Goal: Task Accomplishment & Management: Manage account settings

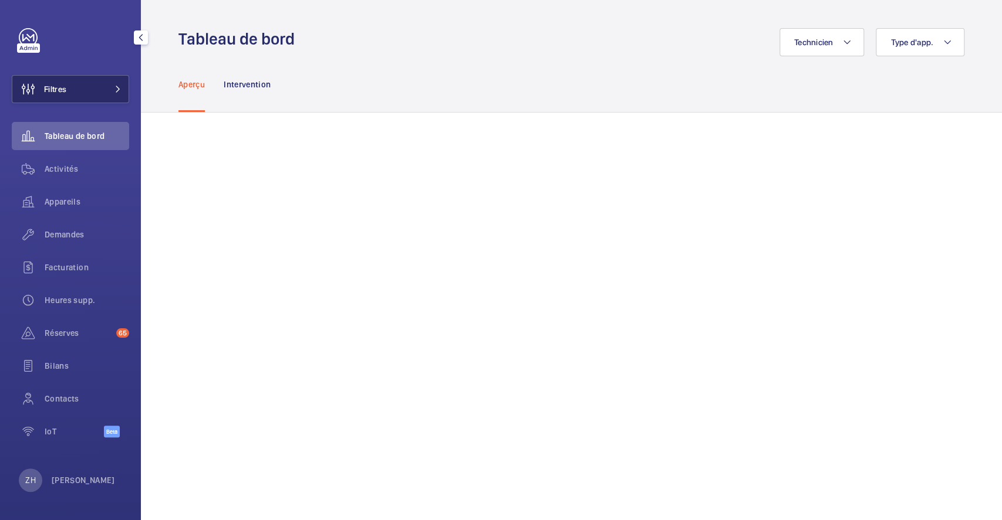
click at [107, 88] on span at bounding box center [114, 89] width 14 height 7
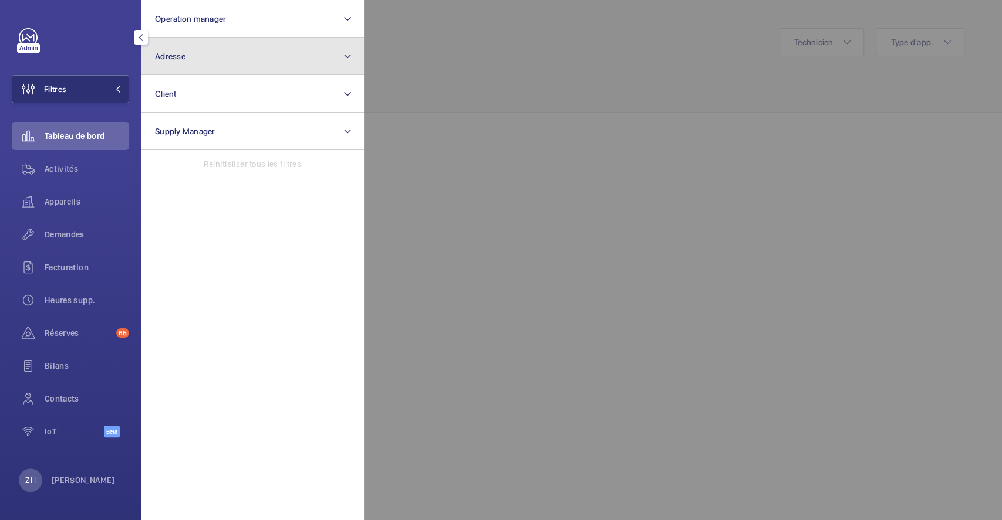
click at [256, 62] on button "Adresse" at bounding box center [252, 57] width 223 height 38
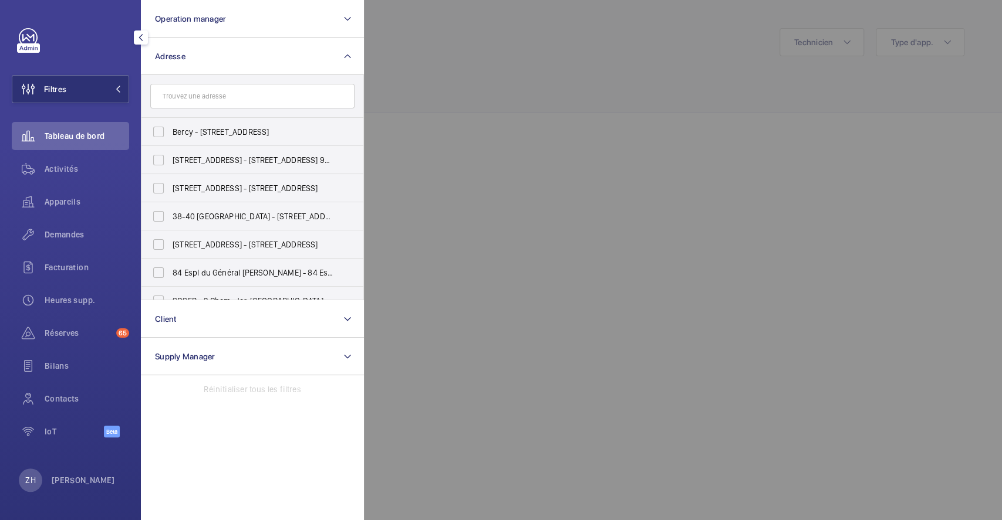
click at [253, 96] on input "text" at bounding box center [252, 96] width 204 height 25
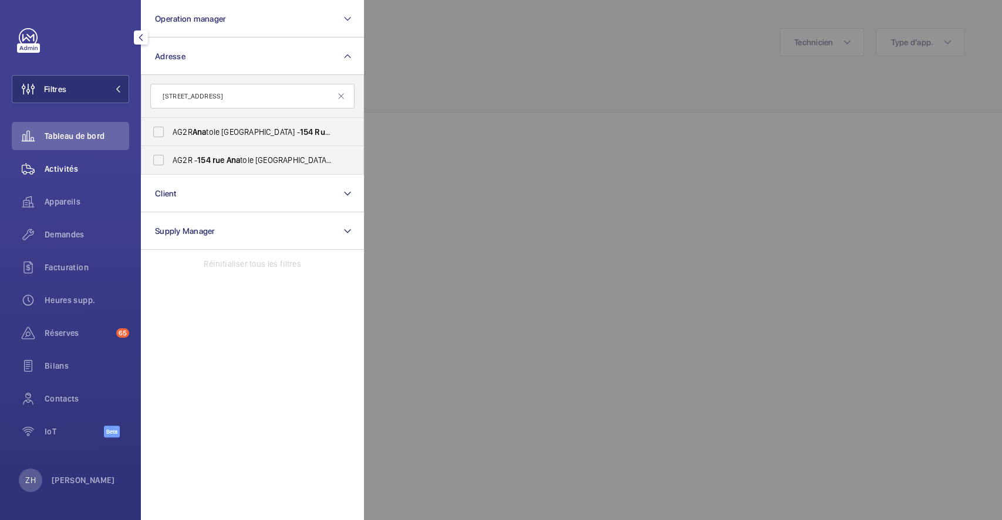
type input "154 RUE ANA"
drag, startPoint x: 50, startPoint y: 163, endPoint x: 87, endPoint y: 153, distance: 38.9
click at [50, 163] on span "Activités" at bounding box center [87, 169] width 84 height 12
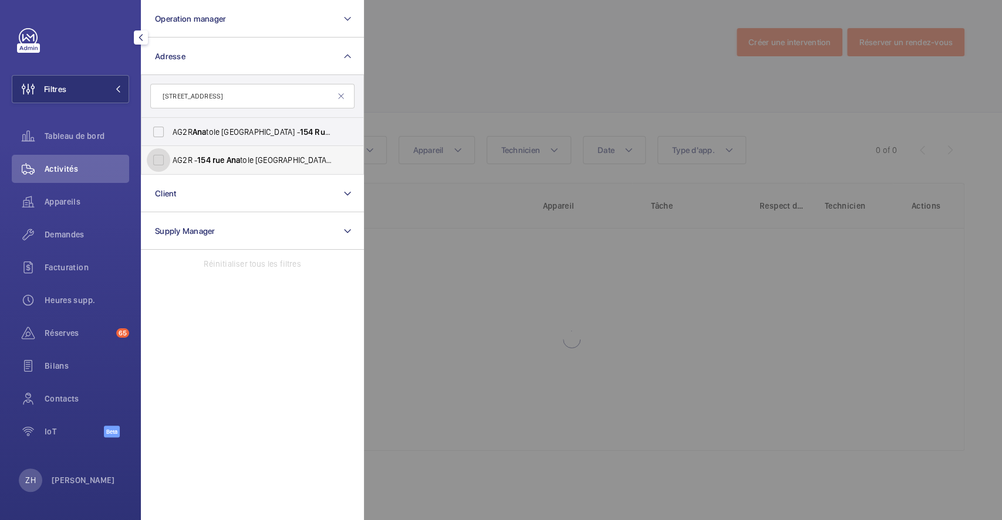
click at [161, 156] on input "AG2R - 154 rue Ana tole France - 154 rue Ana tole France, 92300 LEVALLOIS-PERRE…" at bounding box center [158, 159] width 23 height 23
checkbox input "true"
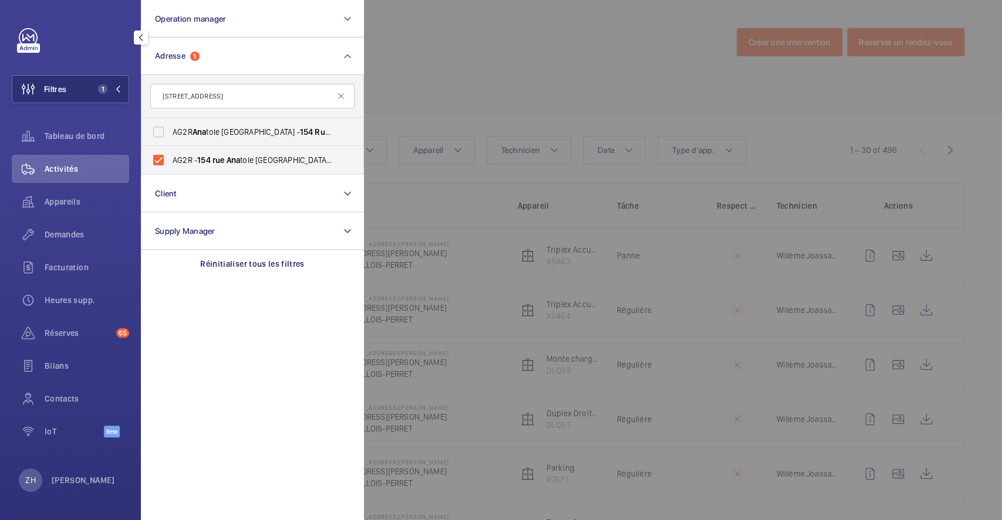
click at [488, 94] on div at bounding box center [865, 260] width 1002 height 520
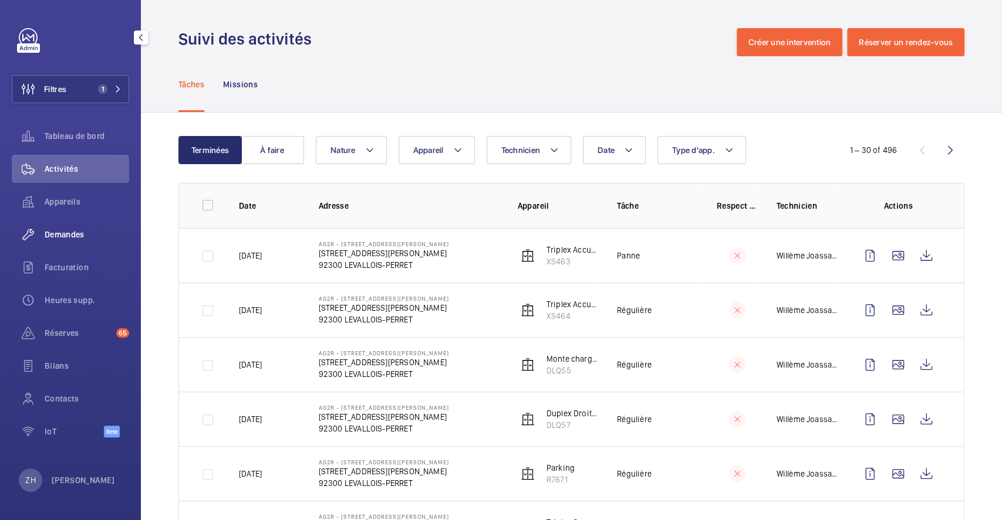
click at [79, 230] on span "Demandes" at bounding box center [87, 235] width 84 height 12
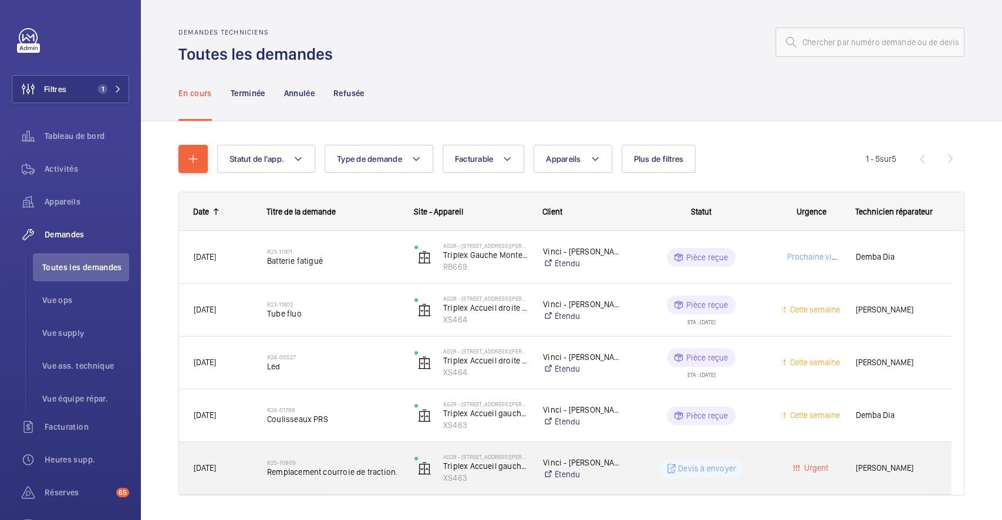
click at [638, 448] on div "Devis à envoyer" at bounding box center [694, 469] width 146 height 42
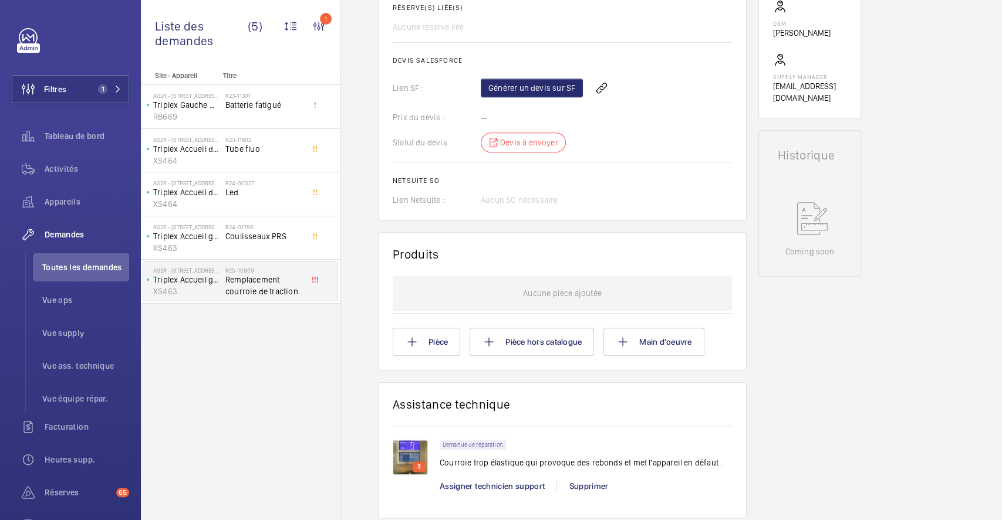
scroll to position [469, 0]
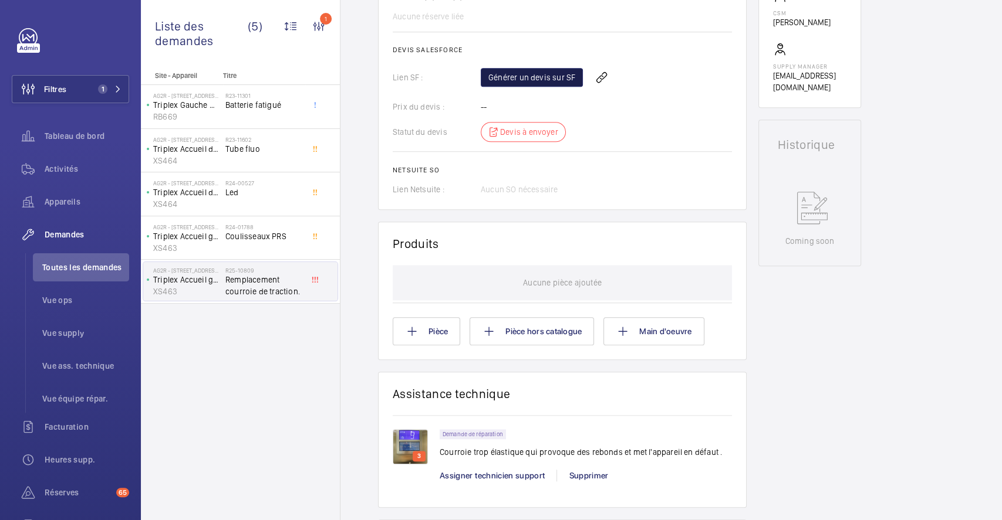
click at [524, 82] on link "Générer un devis sur SF" at bounding box center [532, 77] width 102 height 19
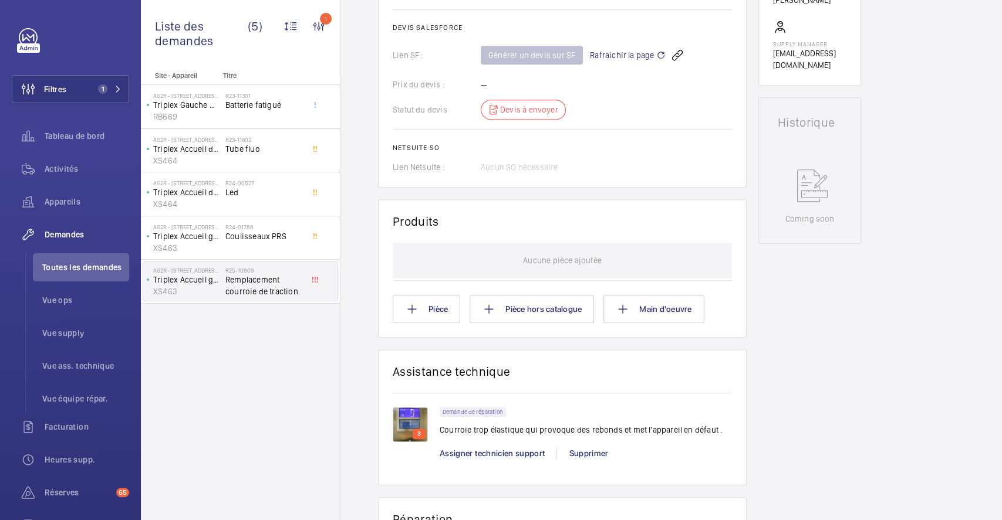
scroll to position [547, 0]
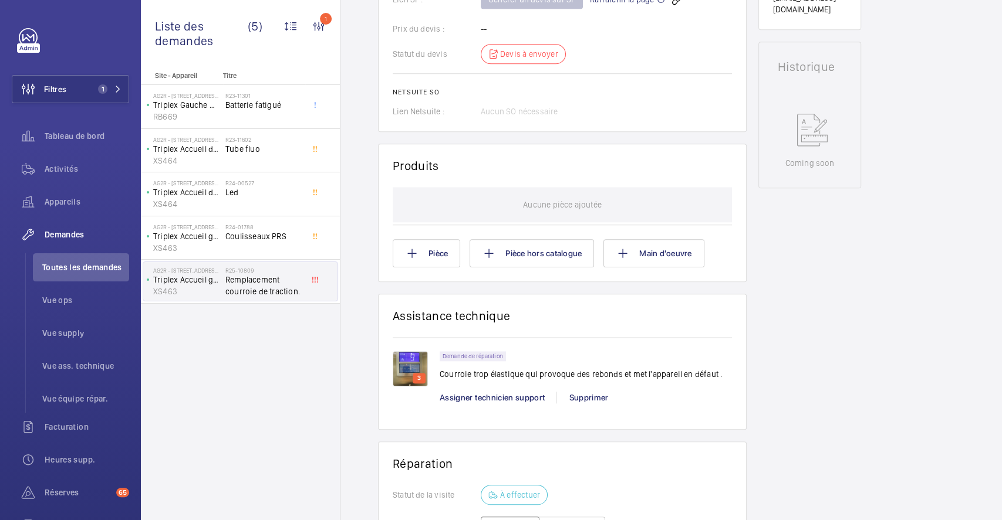
click at [413, 364] on img at bounding box center [410, 368] width 35 height 35
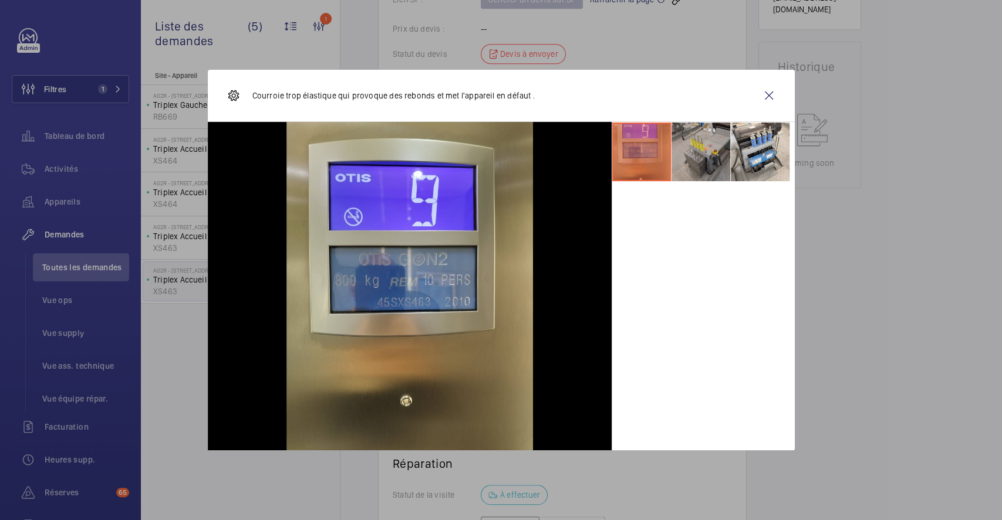
click at [704, 136] on li at bounding box center [700, 152] width 59 height 59
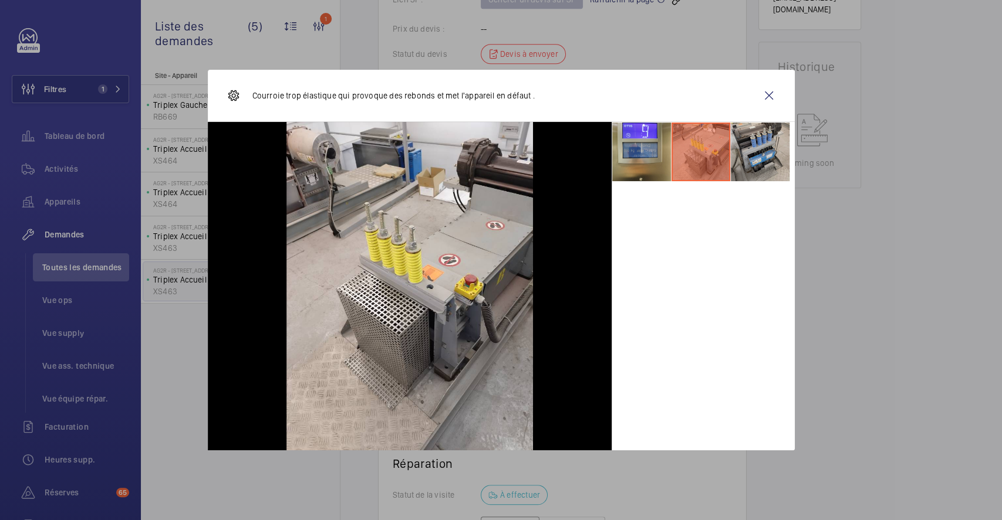
click at [773, 144] on li at bounding box center [760, 152] width 59 height 59
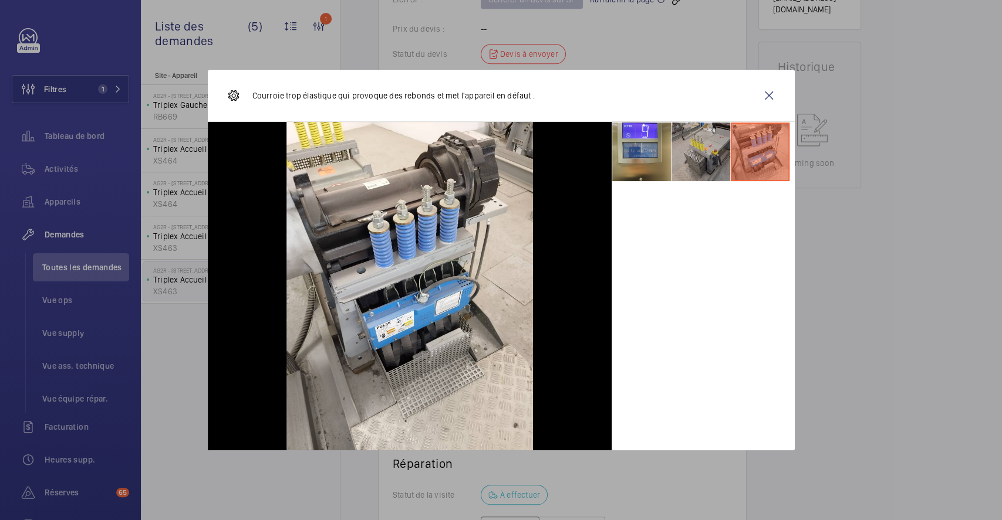
click at [691, 139] on li at bounding box center [700, 152] width 59 height 59
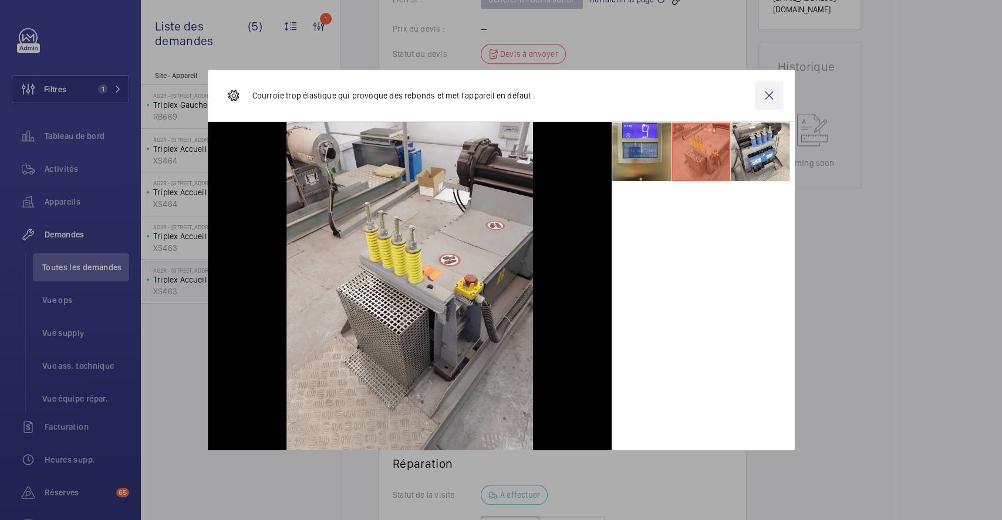
click at [765, 93] on wm-front-icon-button at bounding box center [769, 96] width 28 height 28
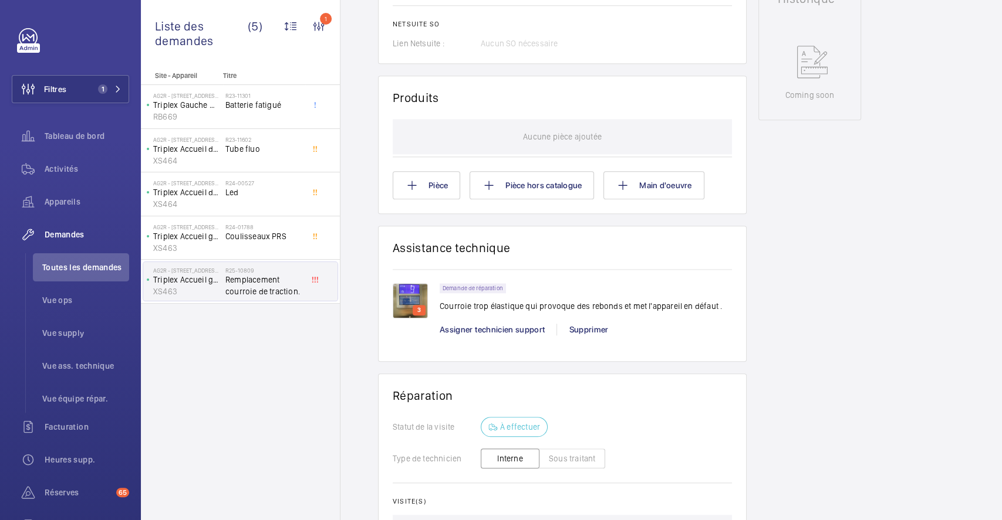
scroll to position [623, 0]
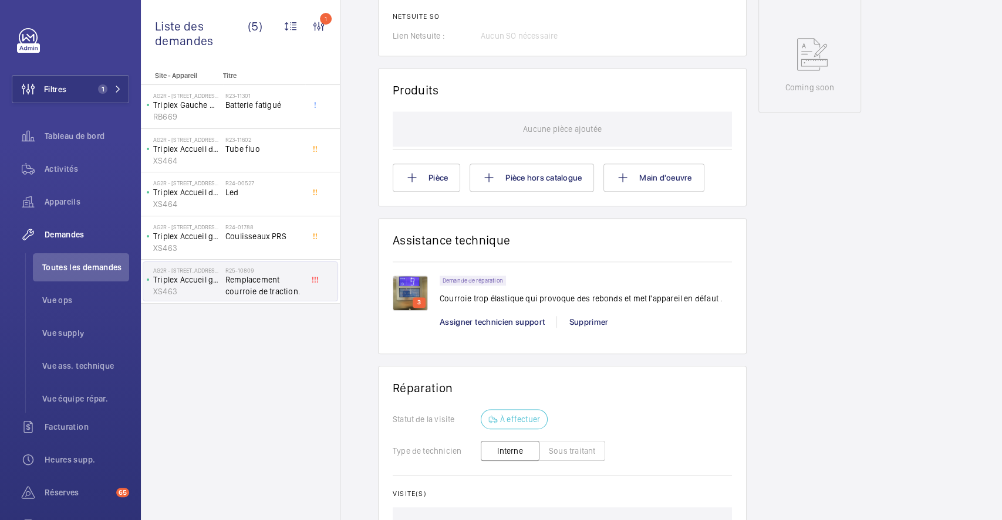
click at [412, 279] on img at bounding box center [410, 293] width 35 height 35
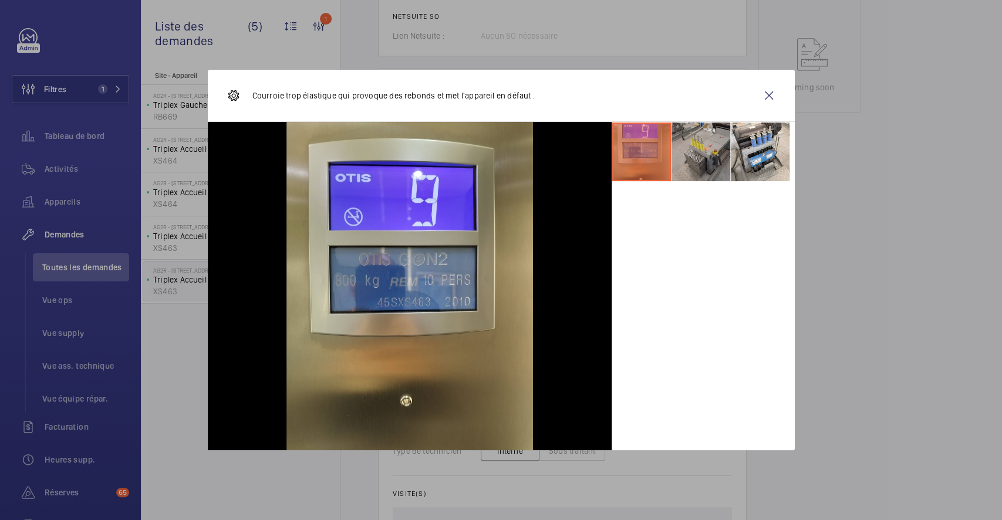
click at [712, 150] on li at bounding box center [700, 152] width 59 height 59
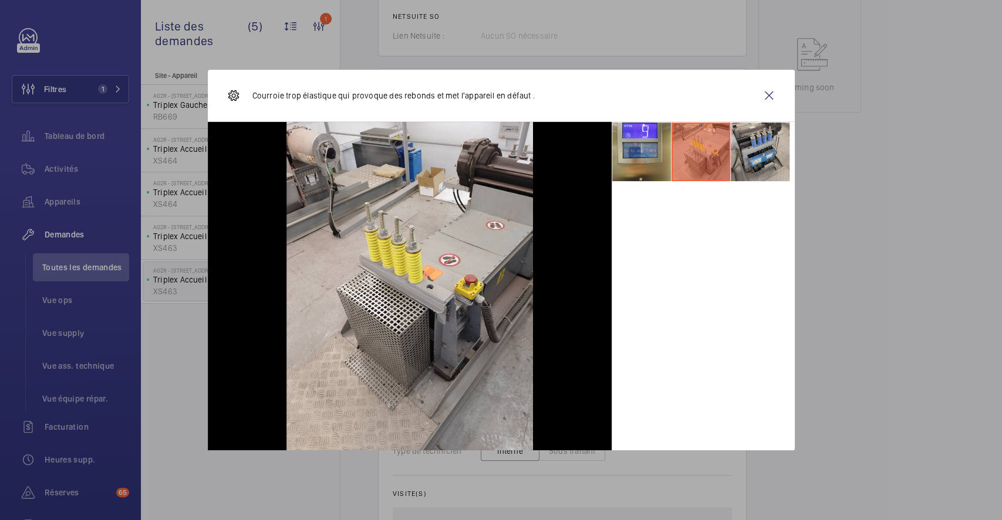
click at [759, 146] on li at bounding box center [760, 152] width 59 height 59
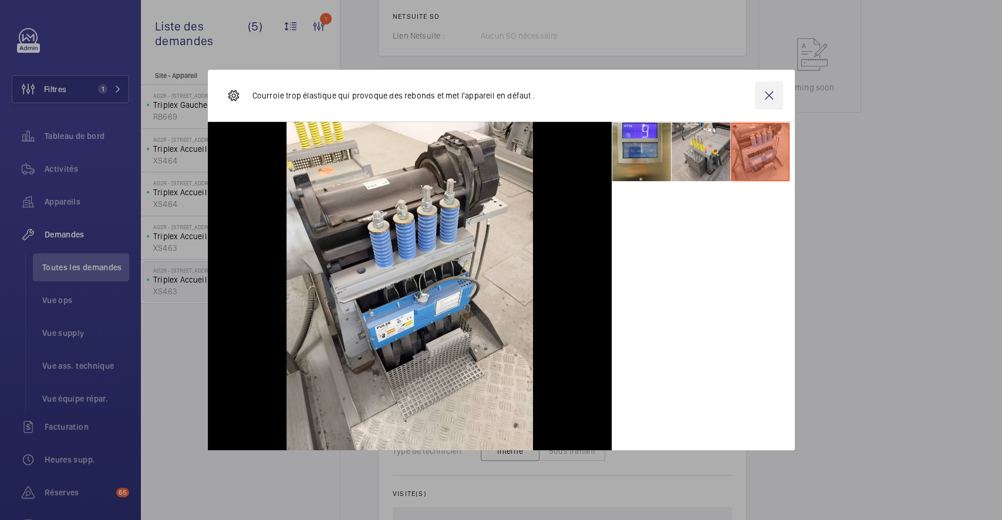
click at [765, 97] on wm-front-icon-button at bounding box center [769, 96] width 28 height 28
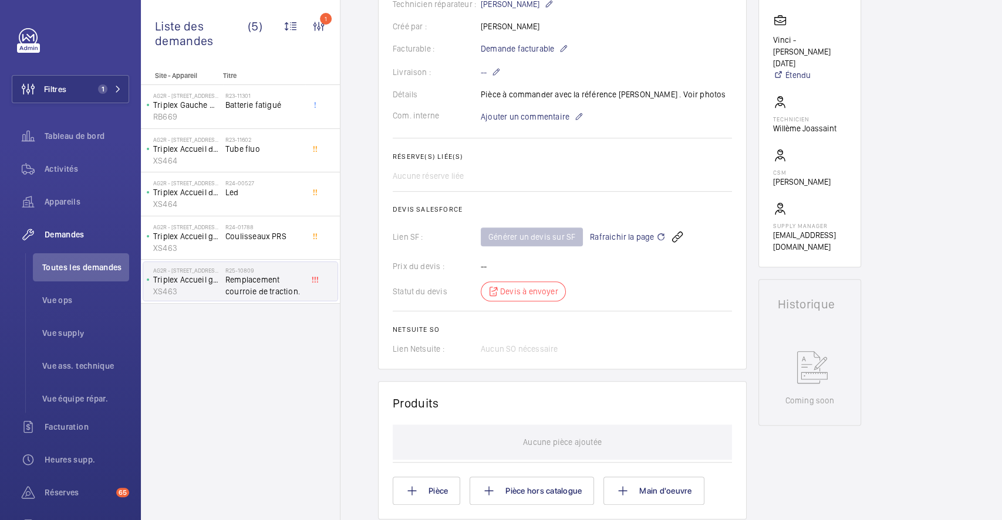
scroll to position [0, 0]
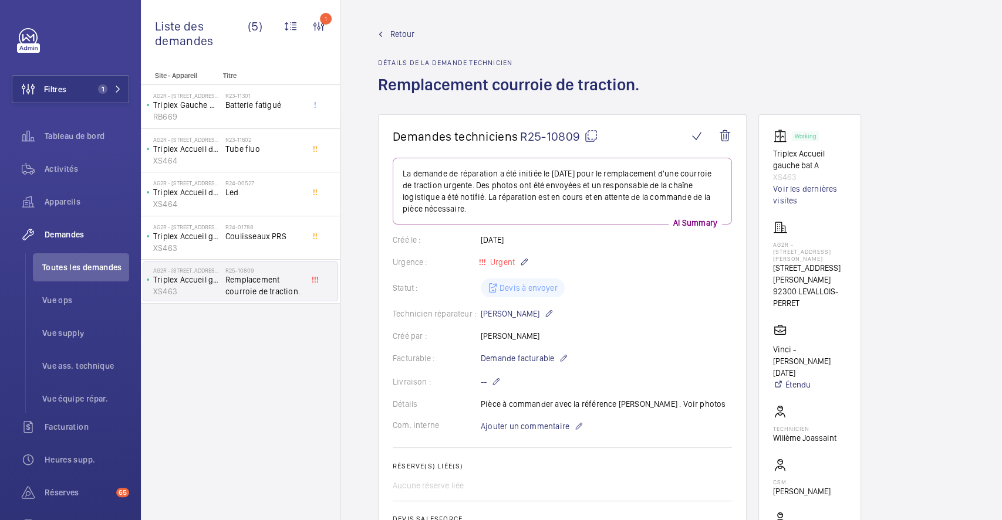
click at [404, 33] on span "Retour" at bounding box center [402, 34] width 24 height 12
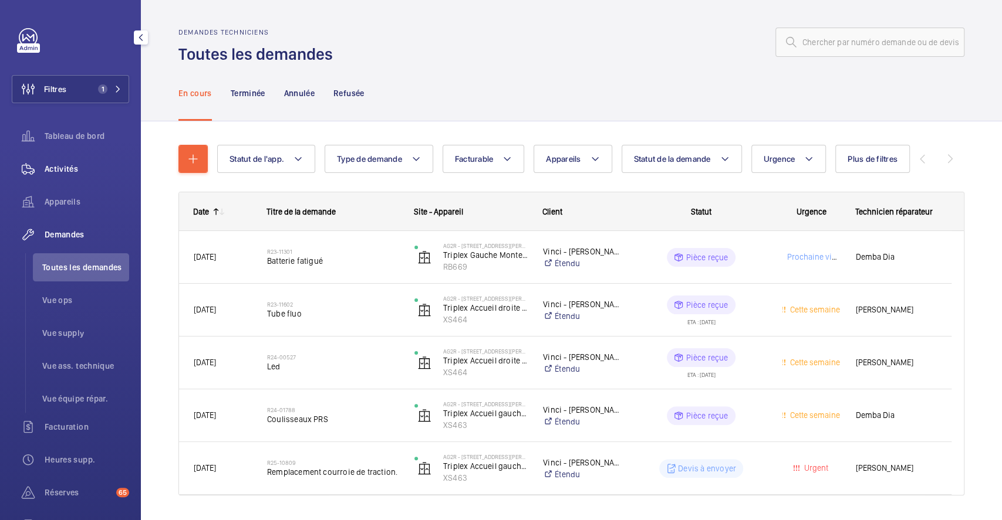
click at [67, 167] on span "Activités" at bounding box center [87, 169] width 84 height 12
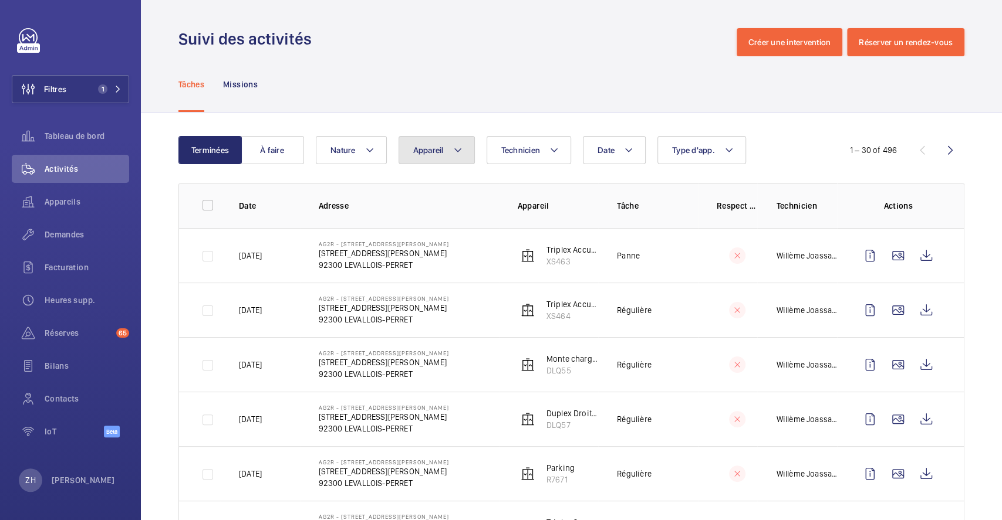
click at [457, 153] on mat-icon at bounding box center [457, 150] width 9 height 14
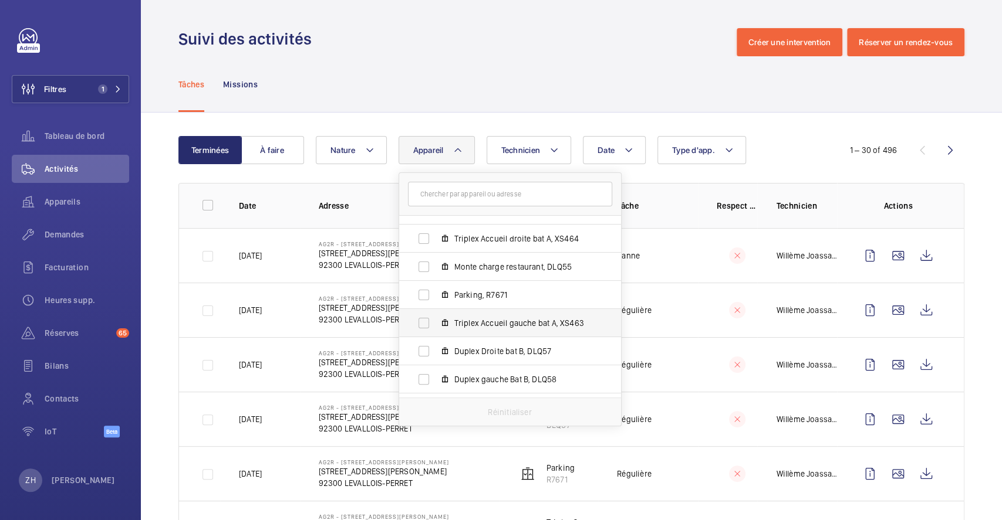
scroll to position [71, 0]
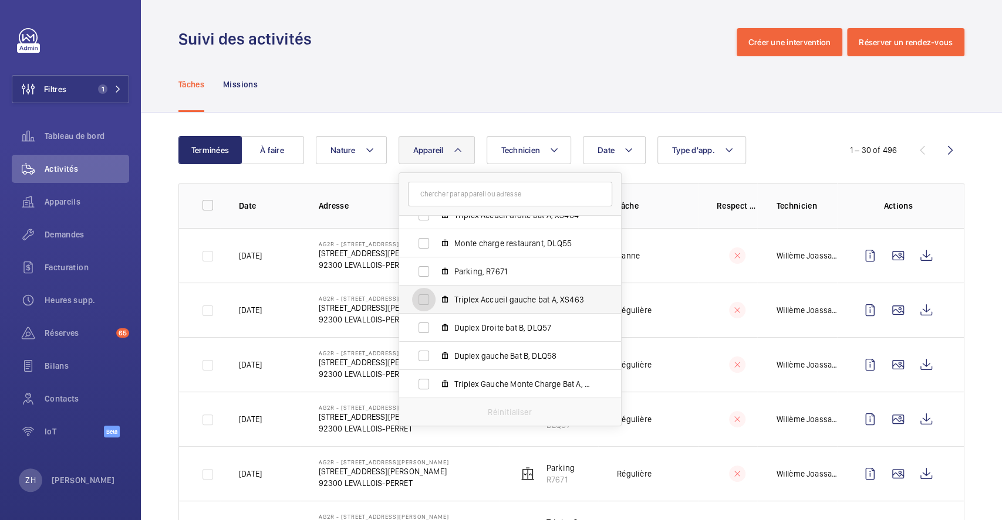
click at [425, 299] on input "Triplex Accueil gauche bat A, XS463" at bounding box center [423, 299] width 23 height 23
checkbox input "true"
drag, startPoint x: 577, startPoint y: 68, endPoint x: 583, endPoint y: 70, distance: 6.1
click at [577, 68] on div "Tâches Missions" at bounding box center [571, 84] width 786 height 56
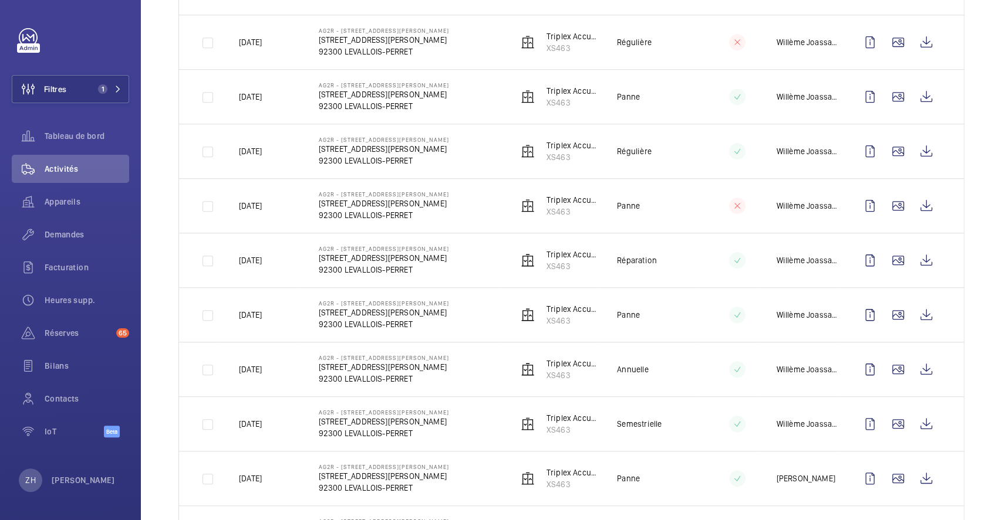
scroll to position [469, 0]
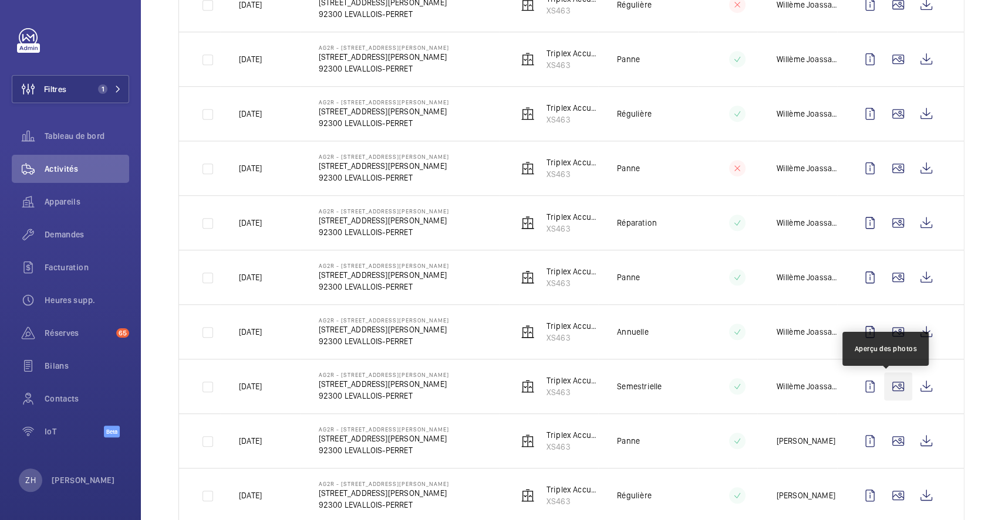
click at [890, 390] on wm-front-icon-button at bounding box center [898, 387] width 28 height 28
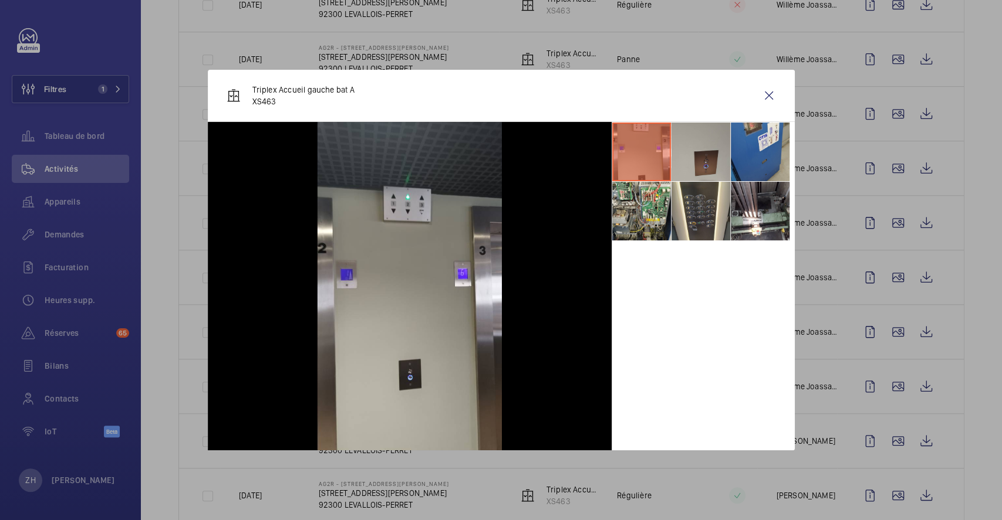
click at [630, 153] on li at bounding box center [641, 152] width 59 height 59
click at [704, 141] on li at bounding box center [700, 152] width 59 height 59
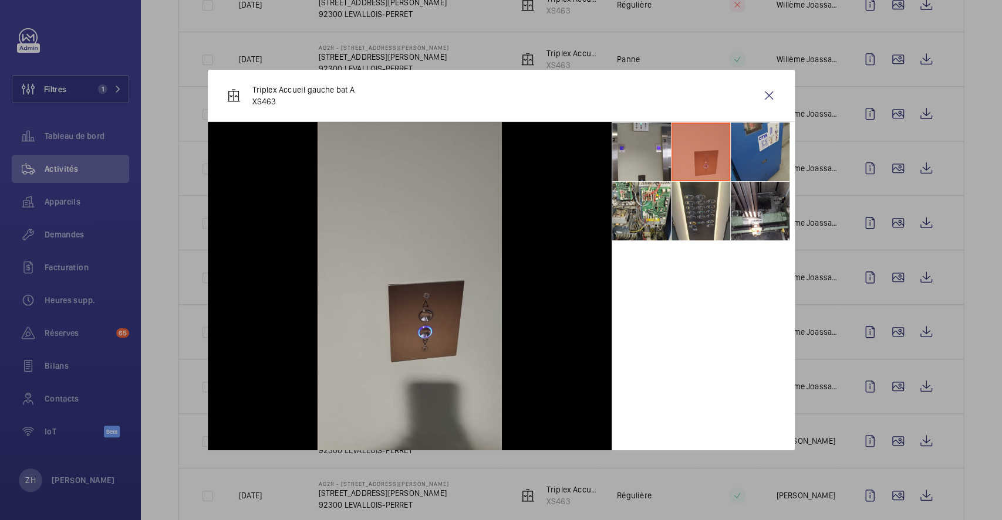
click at [760, 140] on li at bounding box center [760, 152] width 59 height 59
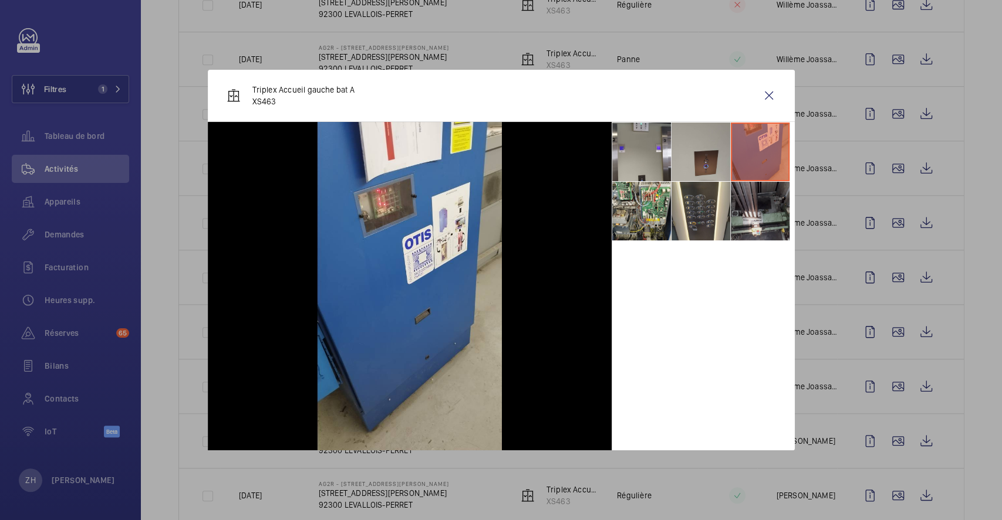
click at [763, 204] on li at bounding box center [760, 211] width 59 height 59
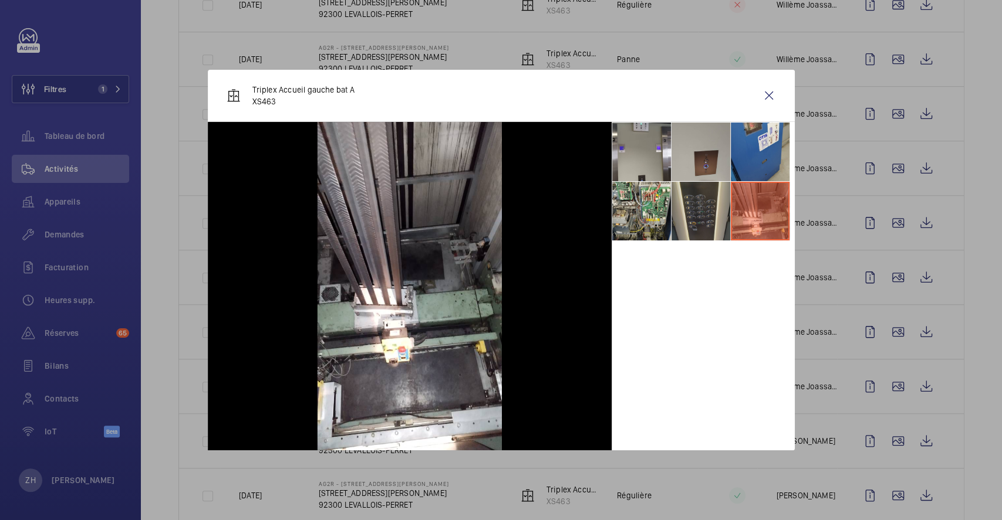
click at [699, 225] on li at bounding box center [700, 211] width 59 height 59
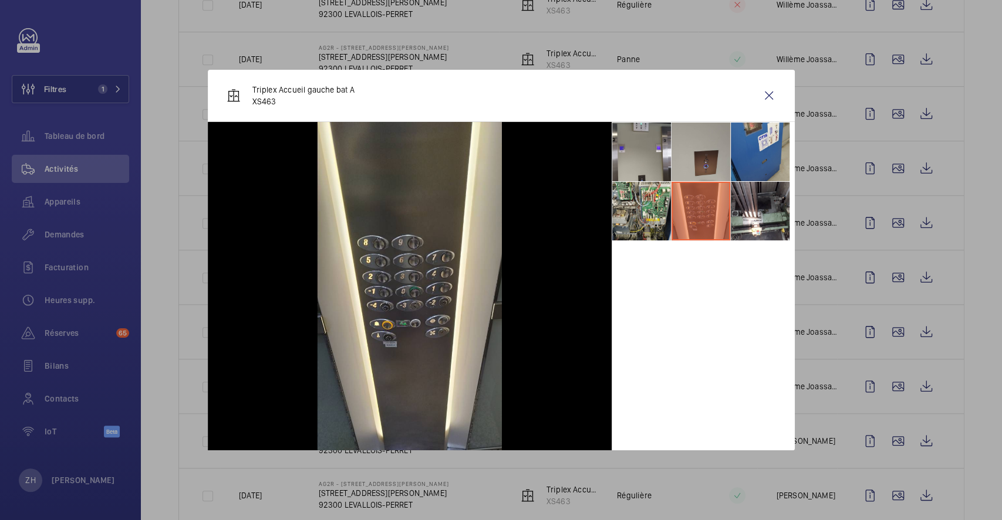
click at [945, 443] on div at bounding box center [501, 260] width 1002 height 520
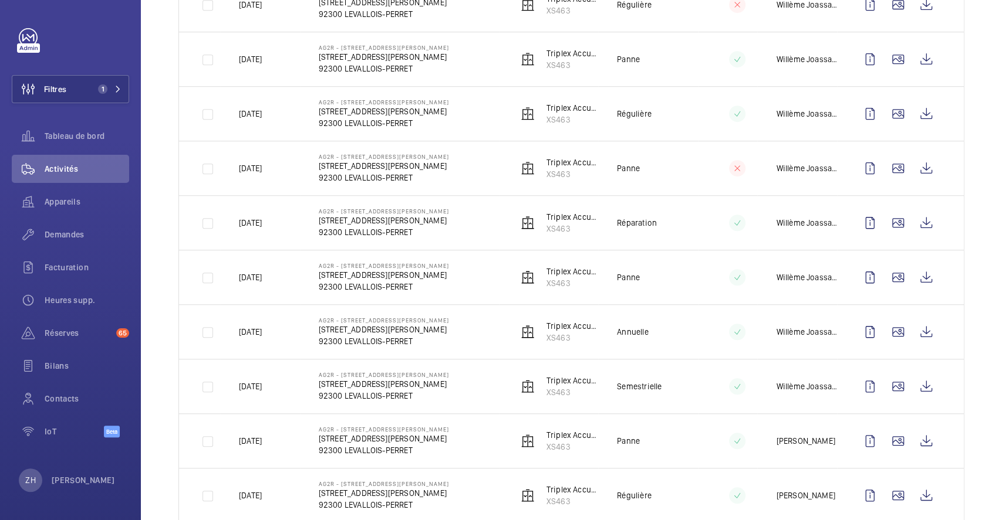
scroll to position [547, 0]
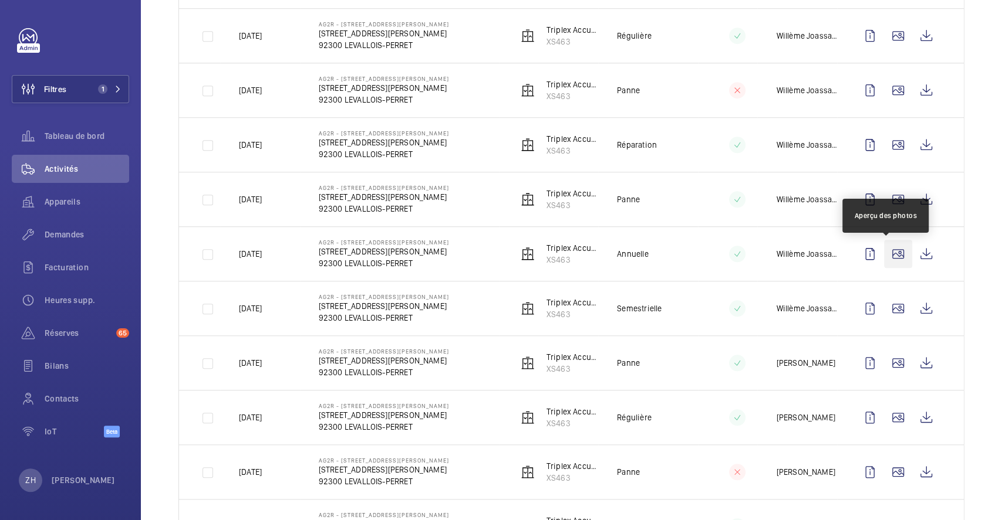
click at [887, 255] on wm-front-icon-button at bounding box center [898, 254] width 28 height 28
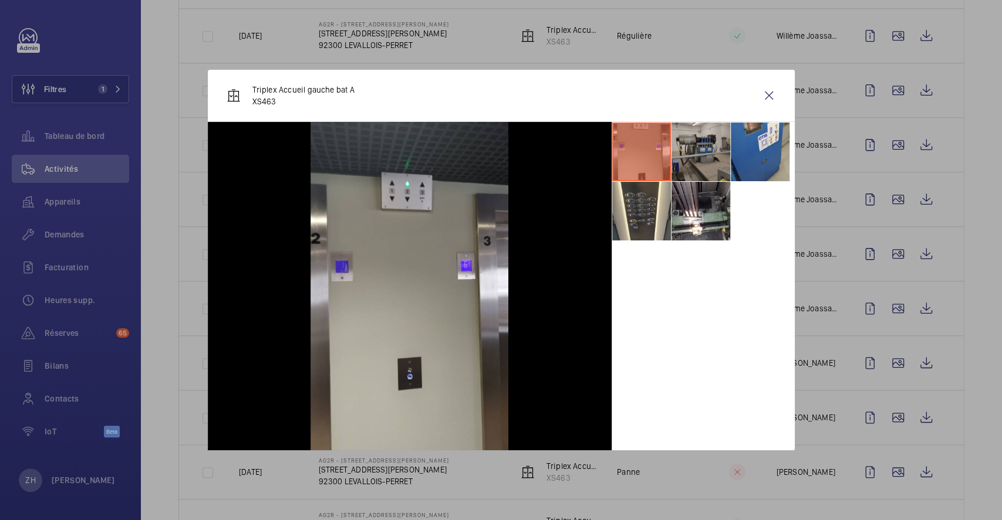
click at [699, 142] on li at bounding box center [700, 152] width 59 height 59
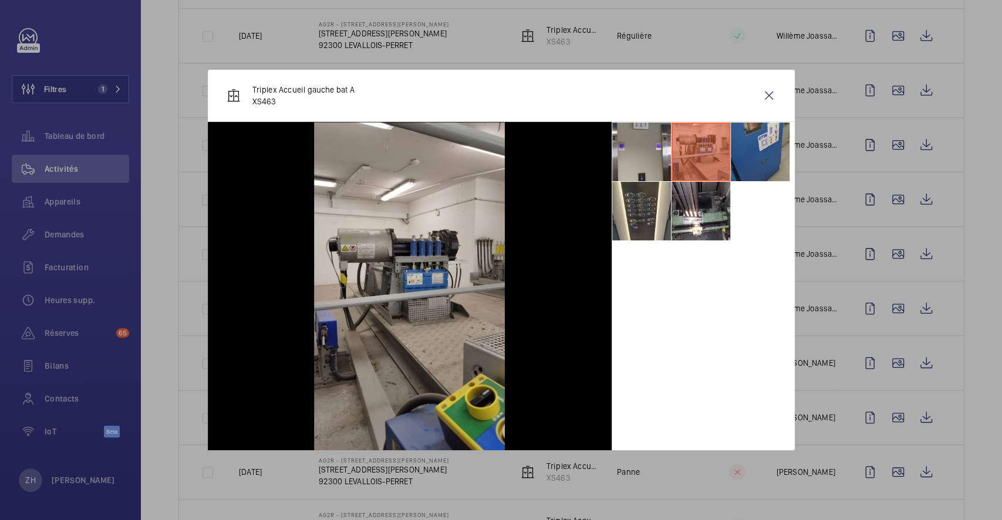
click at [756, 137] on li at bounding box center [760, 152] width 59 height 59
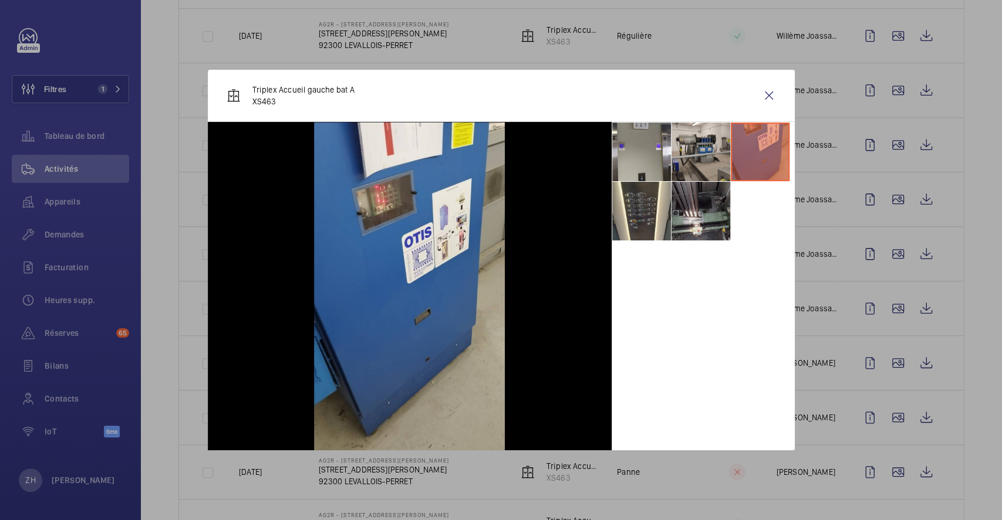
click at [690, 212] on li at bounding box center [700, 211] width 59 height 59
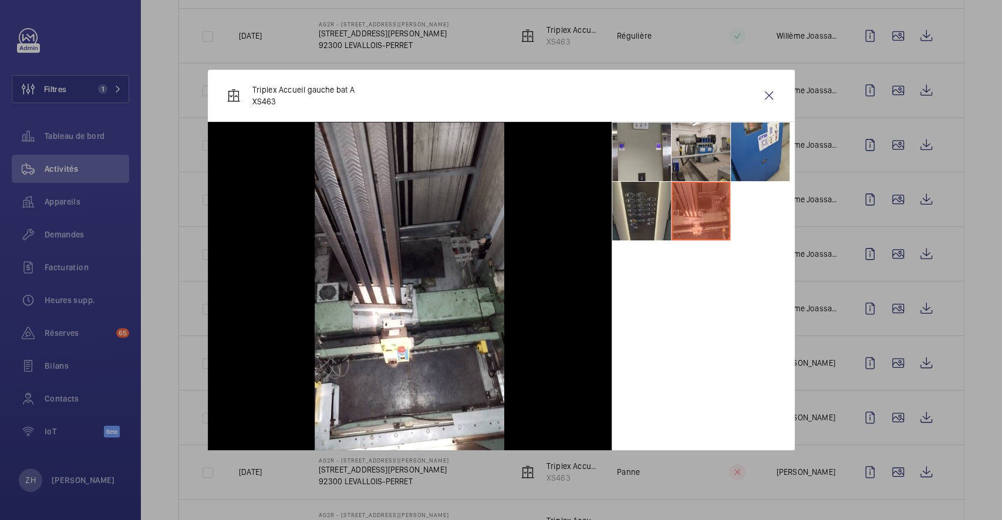
click at [641, 224] on li at bounding box center [641, 211] width 59 height 59
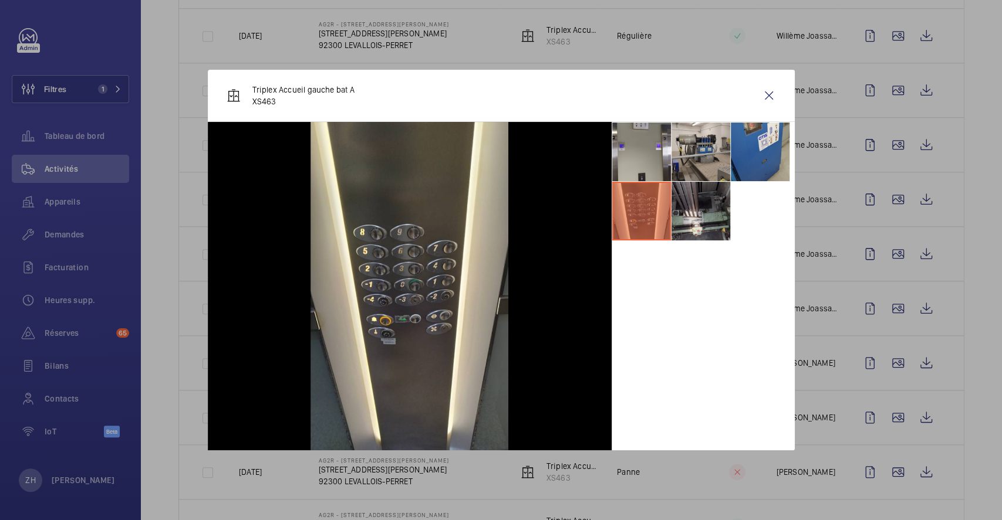
click at [691, 223] on li at bounding box center [700, 211] width 59 height 59
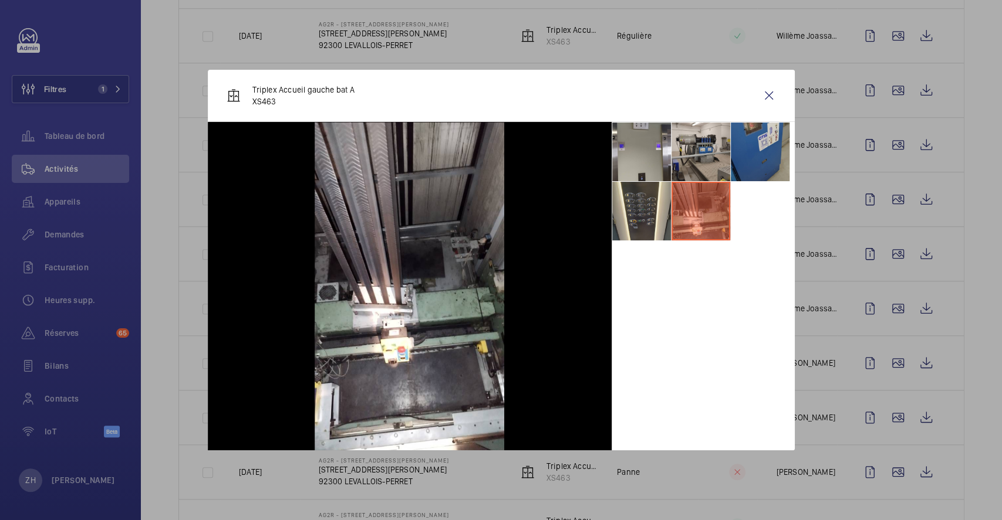
click at [759, 135] on li at bounding box center [760, 152] width 59 height 59
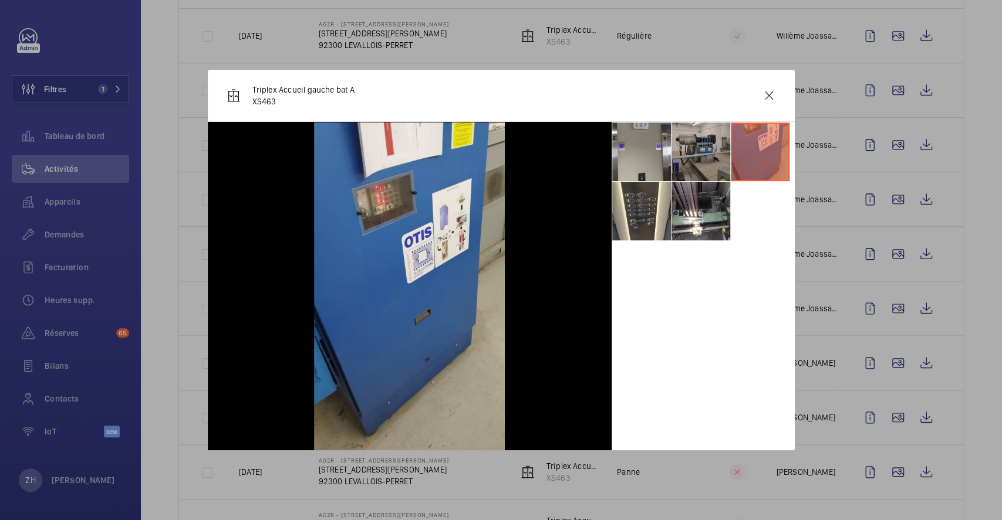
click at [699, 152] on li at bounding box center [700, 152] width 59 height 59
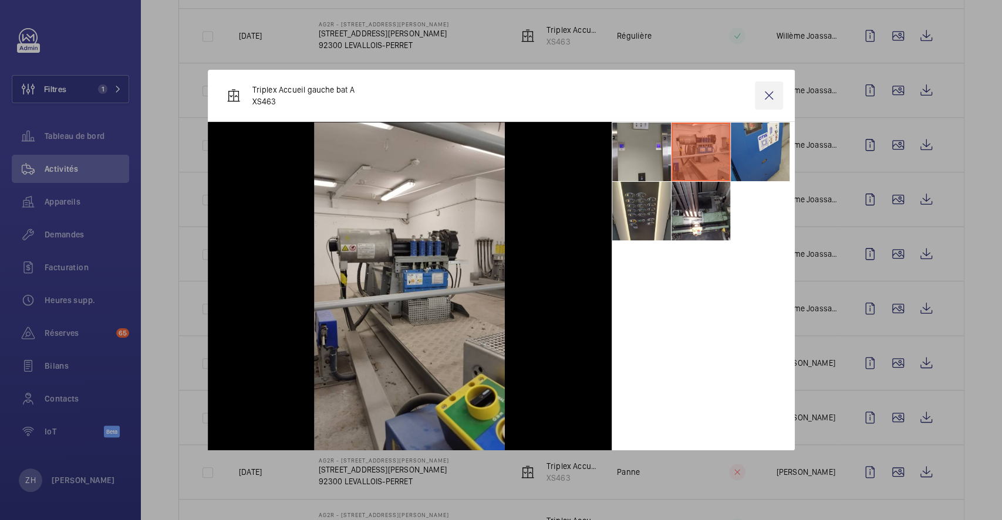
click at [768, 96] on wm-front-icon-button at bounding box center [769, 96] width 28 height 28
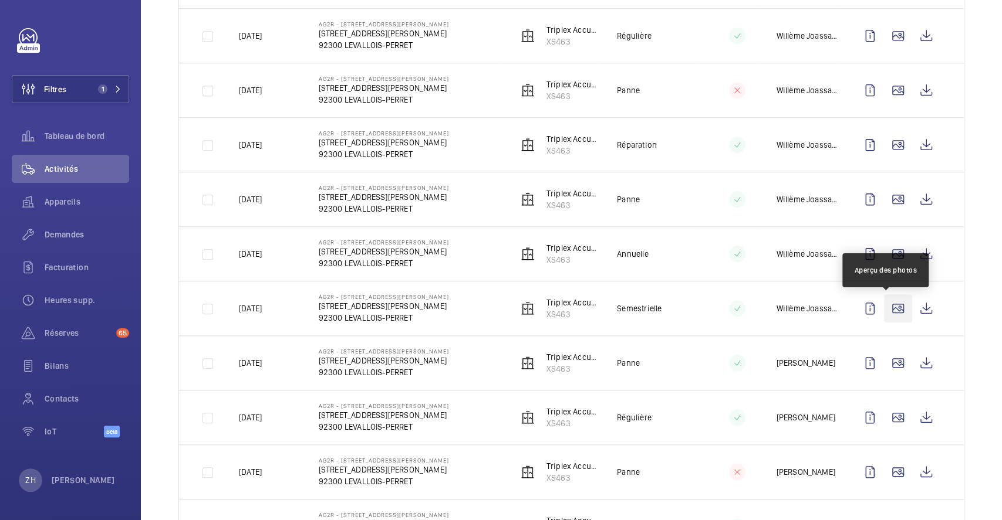
click at [890, 311] on wm-front-icon-button at bounding box center [898, 309] width 28 height 28
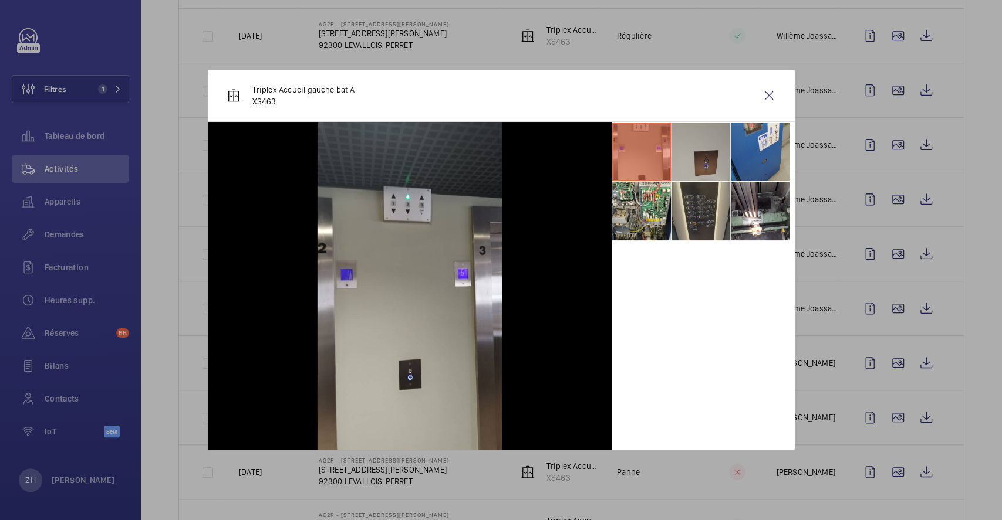
click at [705, 217] on li at bounding box center [700, 211] width 59 height 59
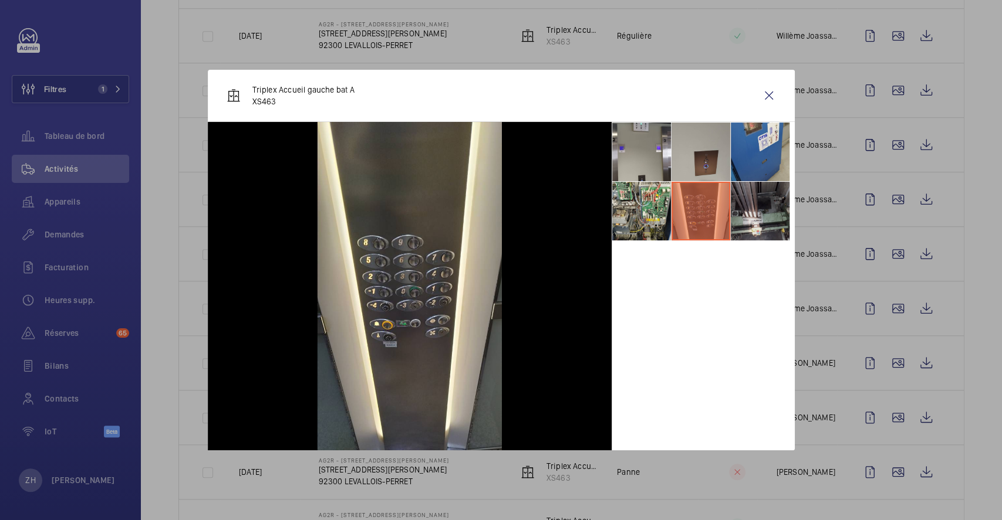
click at [786, 213] on li at bounding box center [760, 211] width 59 height 59
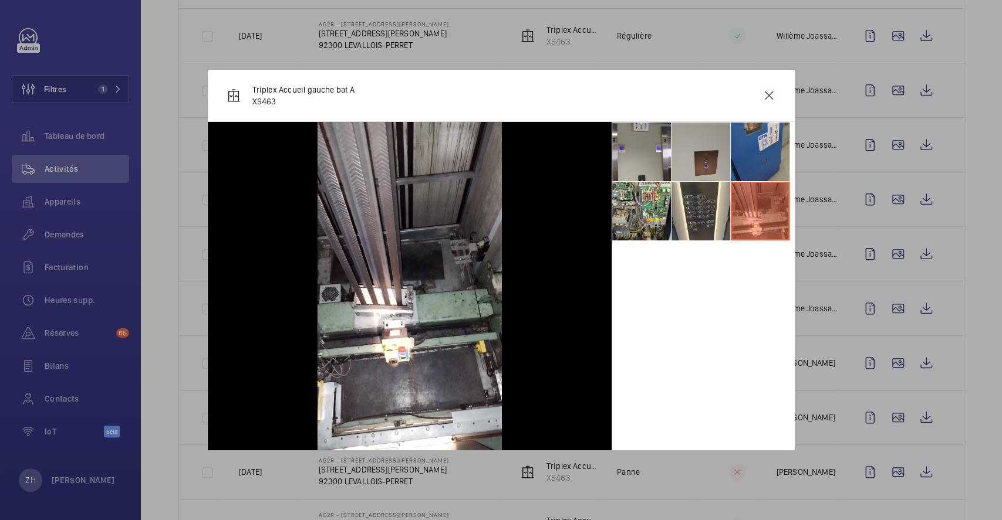
click at [772, 152] on li at bounding box center [760, 152] width 59 height 59
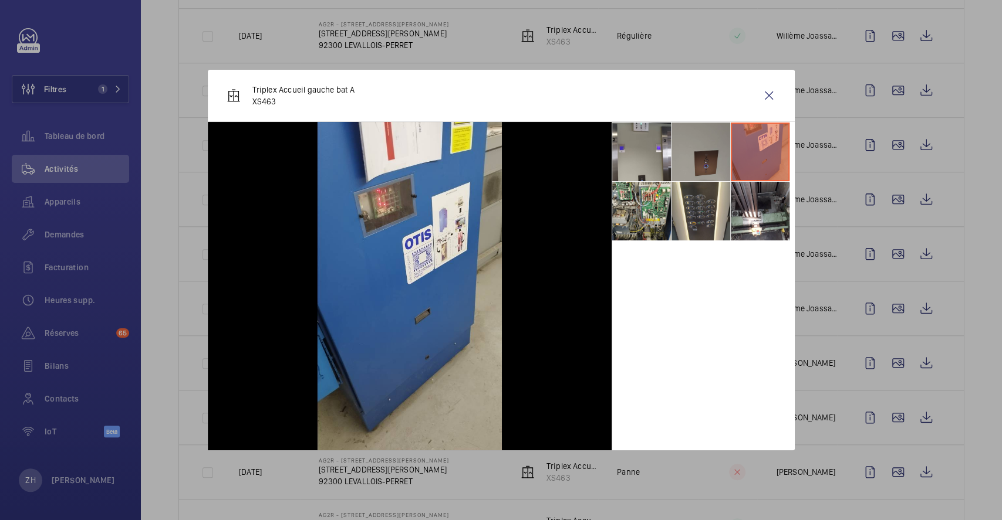
click at [718, 147] on li at bounding box center [700, 152] width 59 height 59
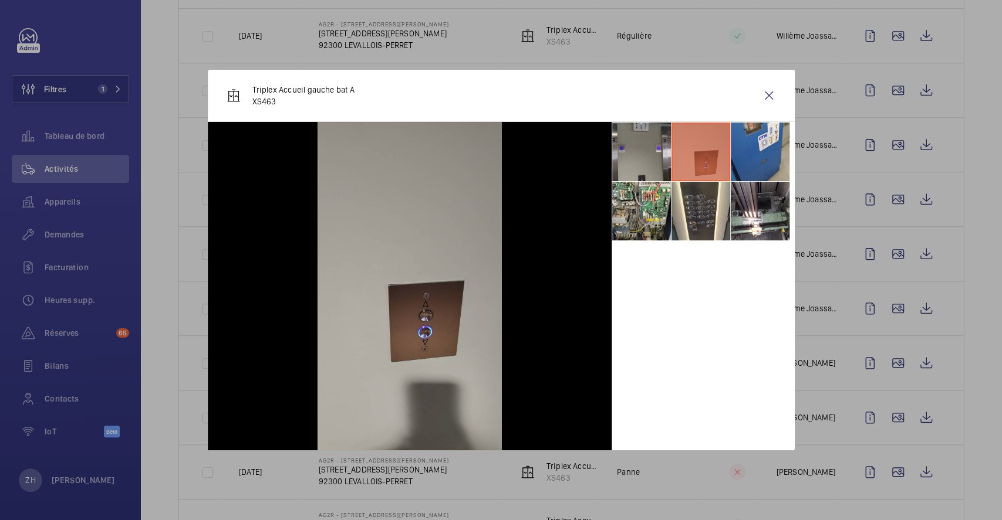
drag, startPoint x: 650, startPoint y: 146, endPoint x: 646, endPoint y: 161, distance: 15.2
click at [649, 147] on li at bounding box center [641, 152] width 59 height 59
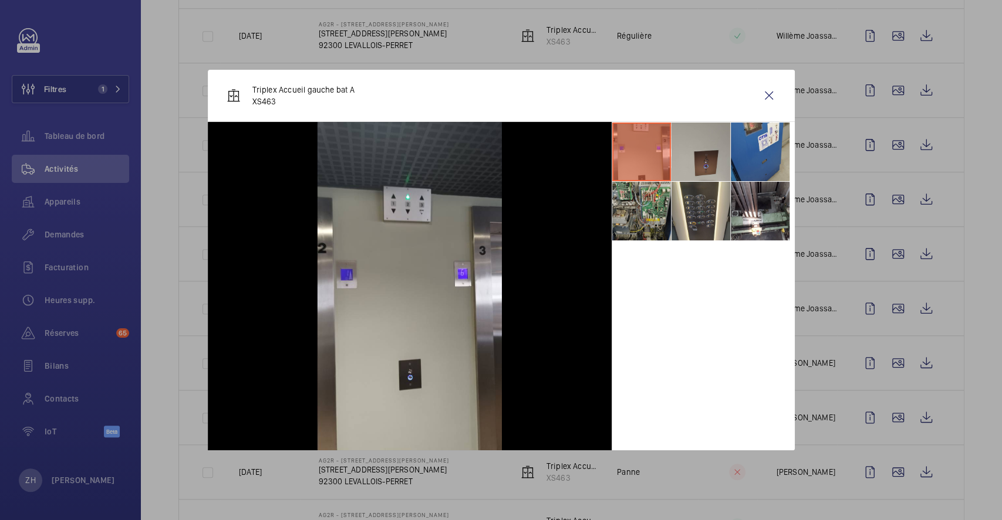
click at [634, 203] on li at bounding box center [641, 211] width 59 height 59
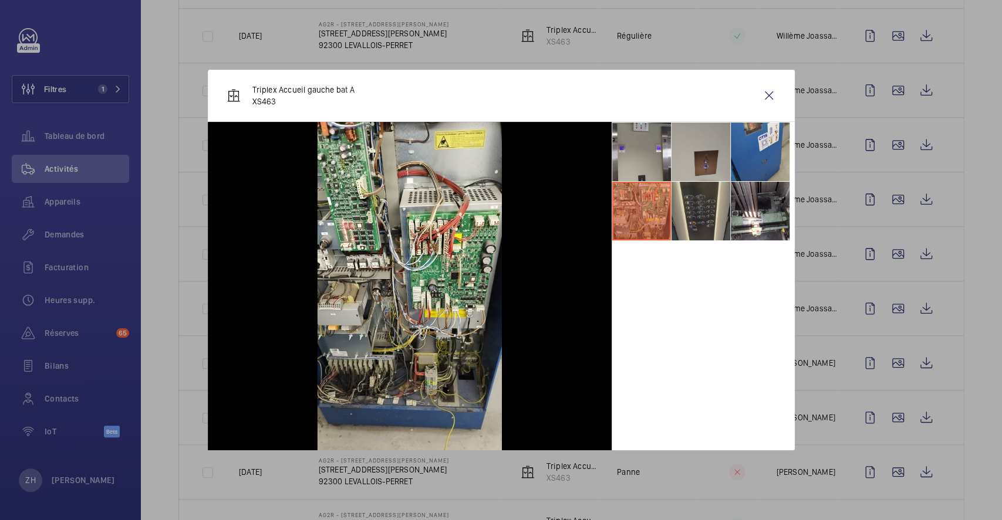
click at [711, 218] on li at bounding box center [700, 211] width 59 height 59
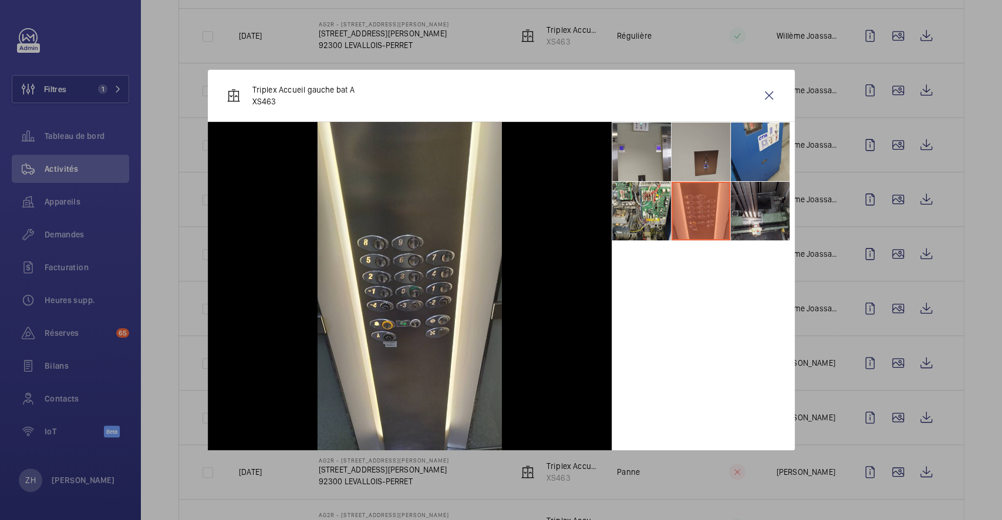
click at [756, 215] on li at bounding box center [760, 211] width 59 height 59
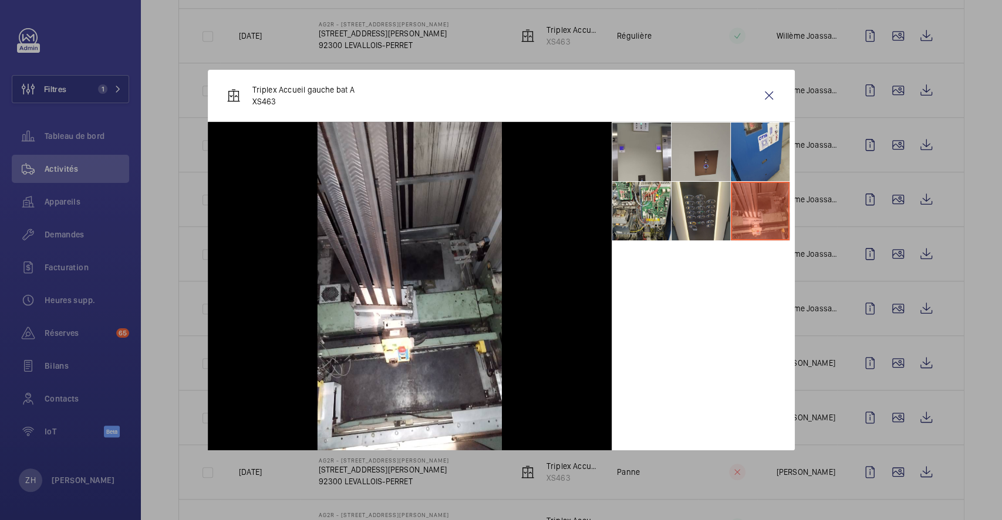
drag, startPoint x: 770, startPoint y: 96, endPoint x: 912, endPoint y: 184, distance: 167.6
click at [770, 96] on wm-front-icon-button at bounding box center [769, 96] width 28 height 28
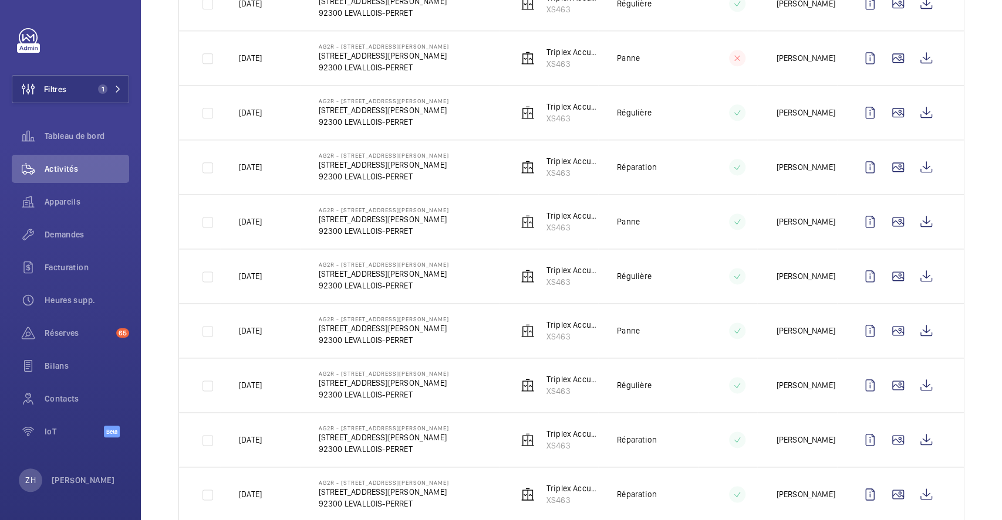
scroll to position [1017, 0]
click at [887, 386] on wm-front-icon-button at bounding box center [898, 385] width 28 height 28
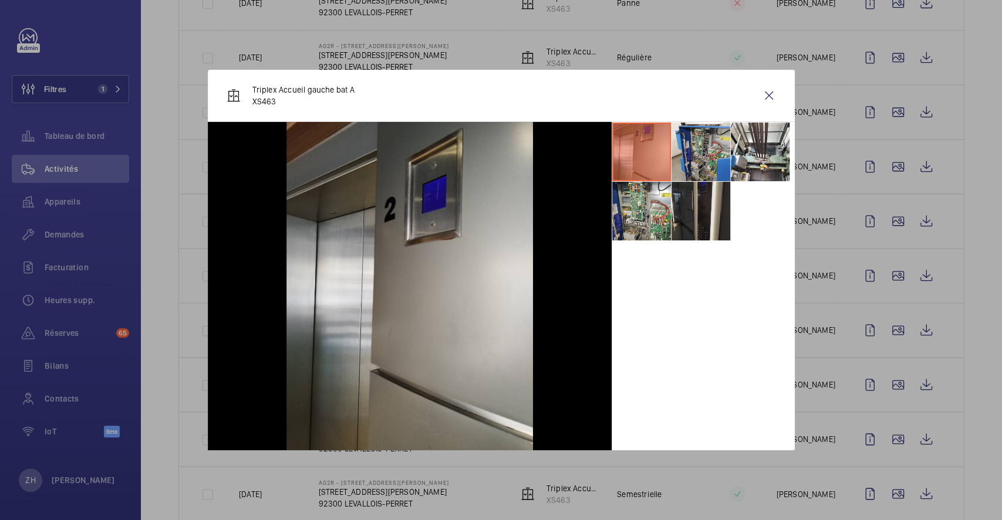
click at [709, 214] on li at bounding box center [700, 211] width 59 height 59
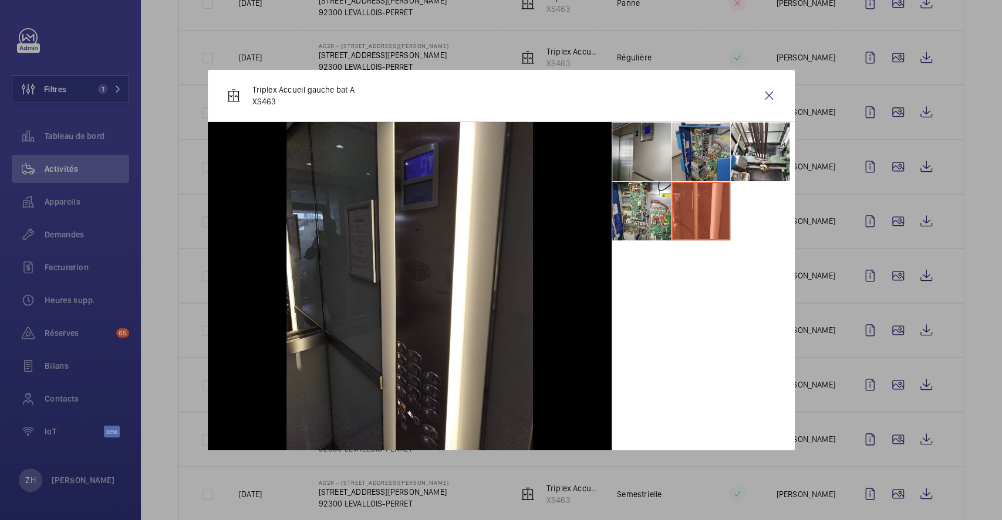
click at [711, 150] on li at bounding box center [700, 152] width 59 height 59
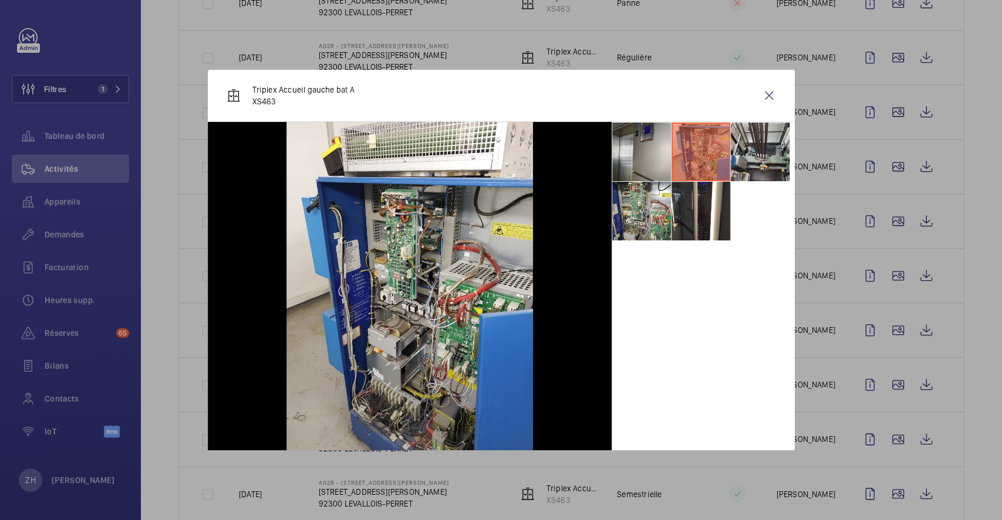
click at [748, 150] on li at bounding box center [760, 152] width 59 height 59
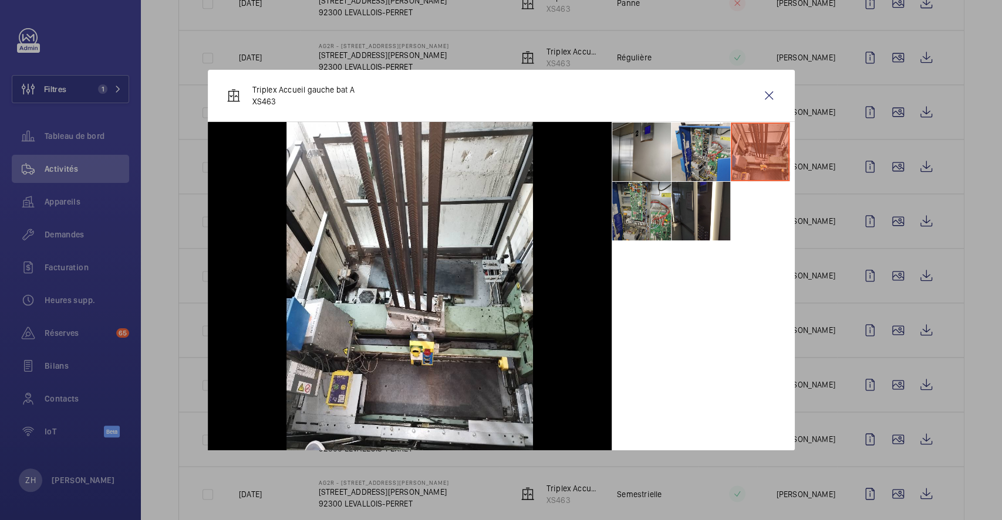
click at [634, 208] on li at bounding box center [641, 211] width 59 height 59
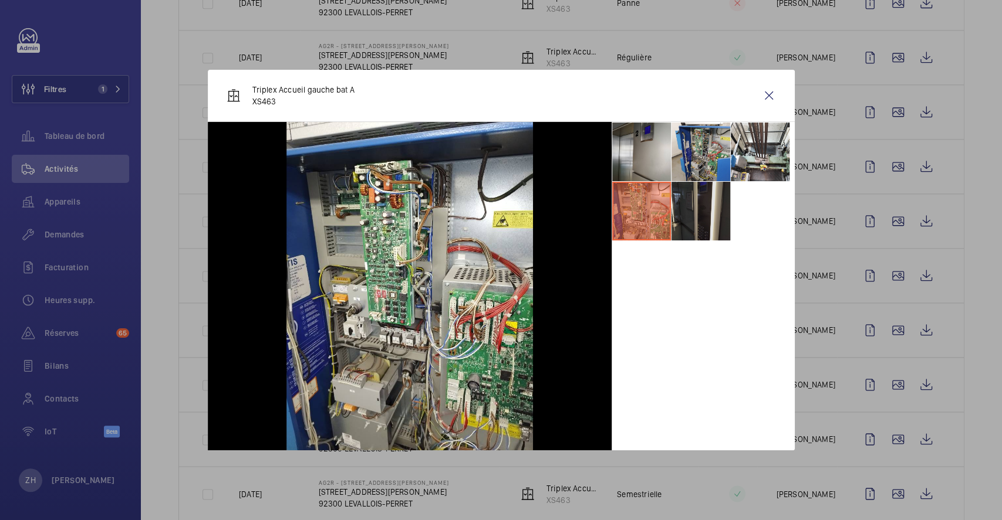
click at [688, 217] on li at bounding box center [700, 211] width 59 height 59
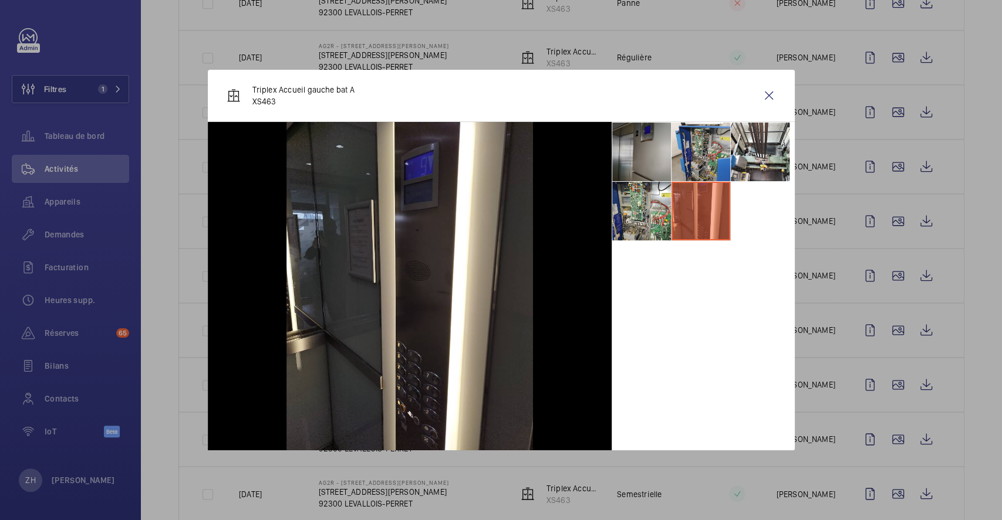
click at [661, 164] on li at bounding box center [641, 152] width 59 height 59
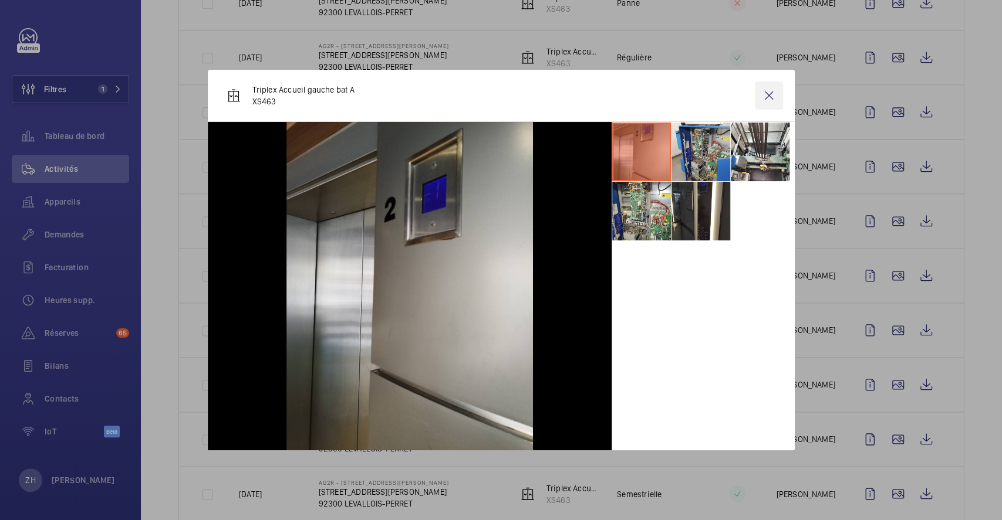
click at [774, 90] on wm-front-icon-button at bounding box center [769, 96] width 28 height 28
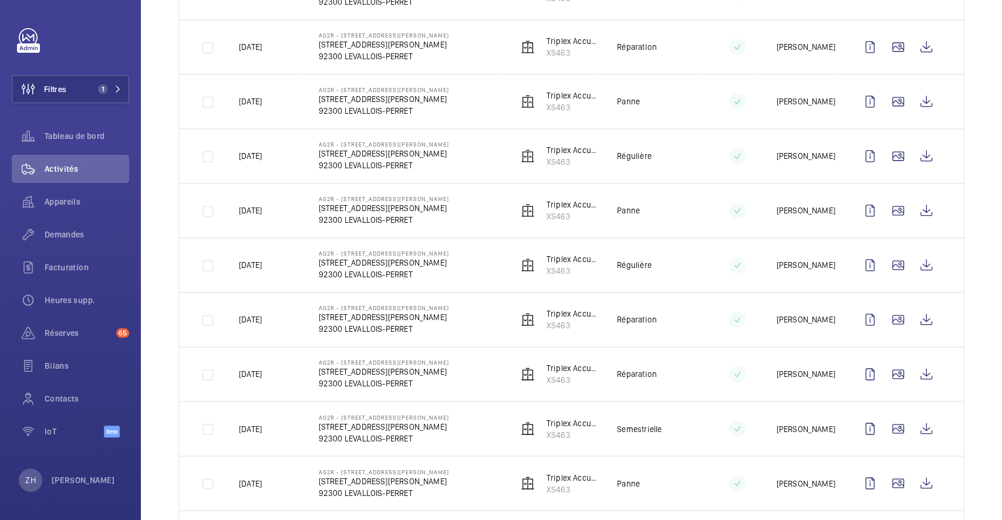
scroll to position [1095, 0]
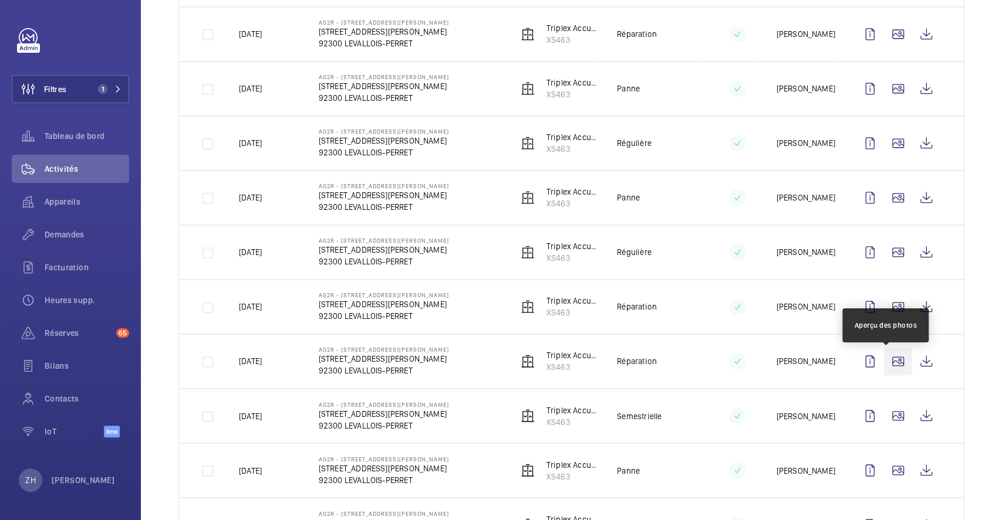
click at [889, 354] on wm-front-icon-button at bounding box center [898, 361] width 28 height 28
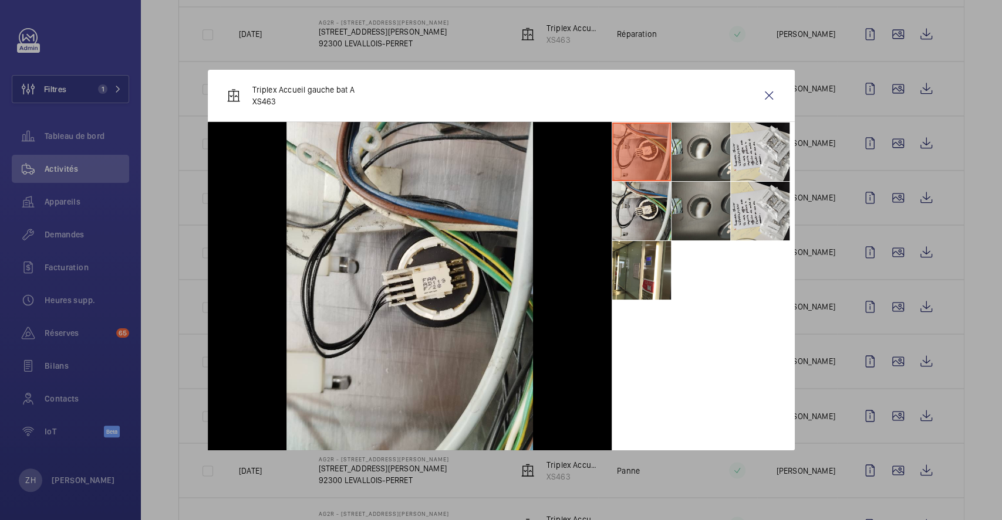
click at [708, 208] on li at bounding box center [700, 211] width 59 height 59
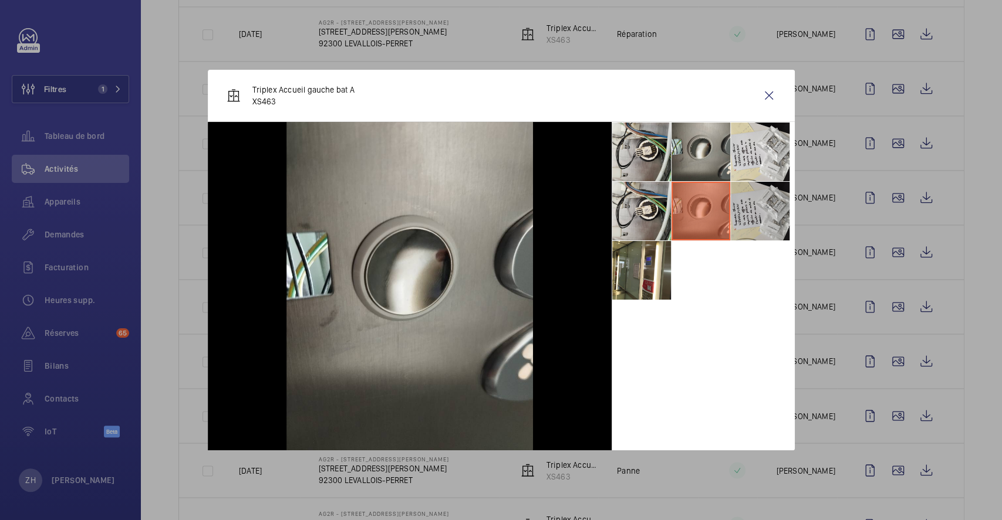
click at [734, 209] on li at bounding box center [760, 211] width 59 height 59
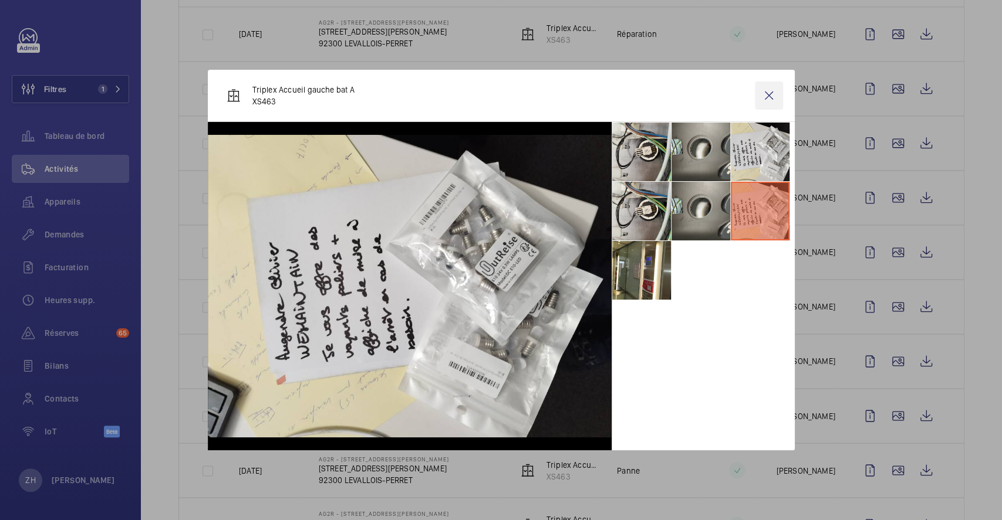
click at [776, 88] on wm-front-icon-button at bounding box center [769, 96] width 28 height 28
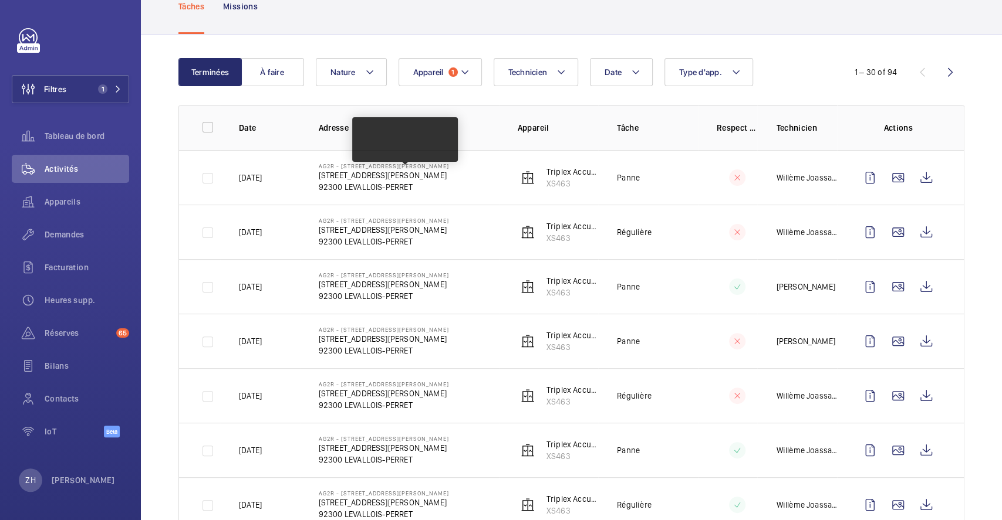
scroll to position [0, 0]
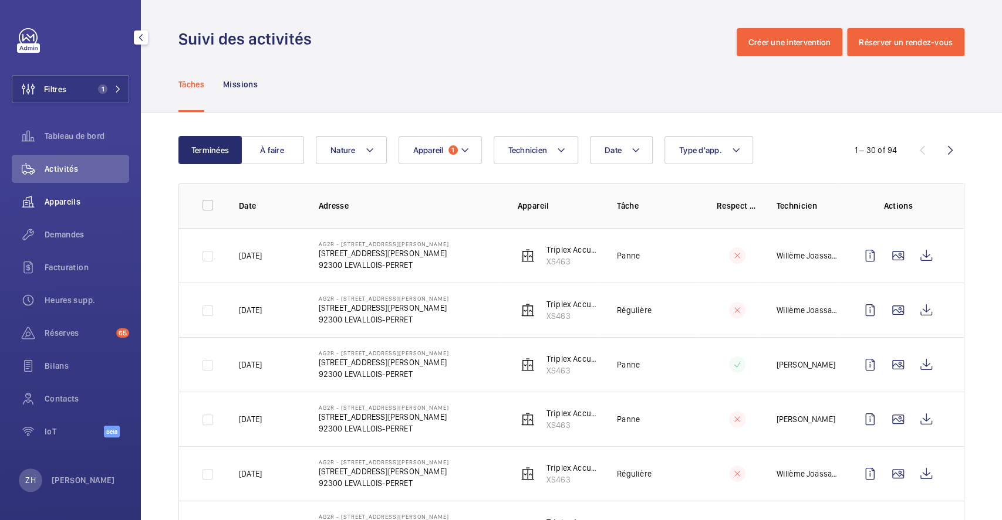
click at [75, 201] on span "Appareils" at bounding box center [87, 202] width 84 height 12
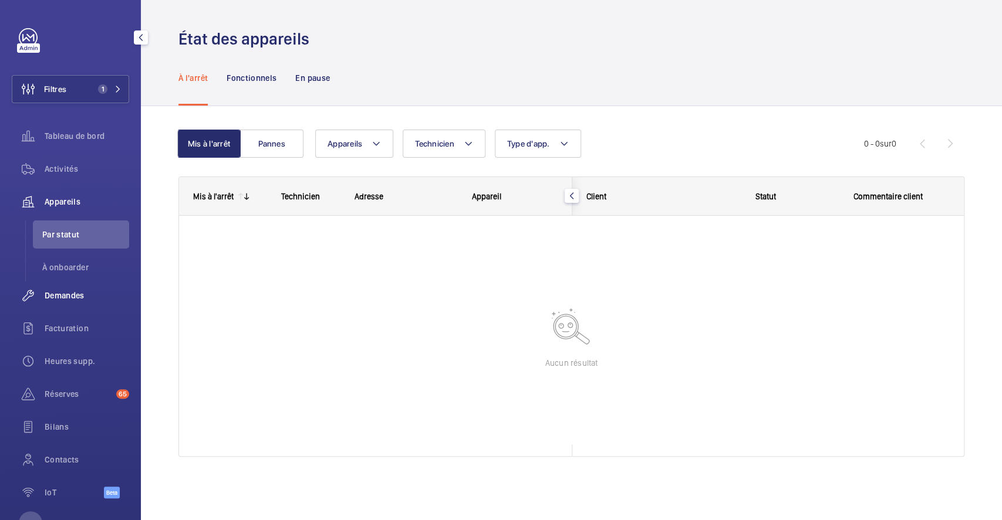
click at [65, 293] on span "Demandes" at bounding box center [87, 296] width 84 height 12
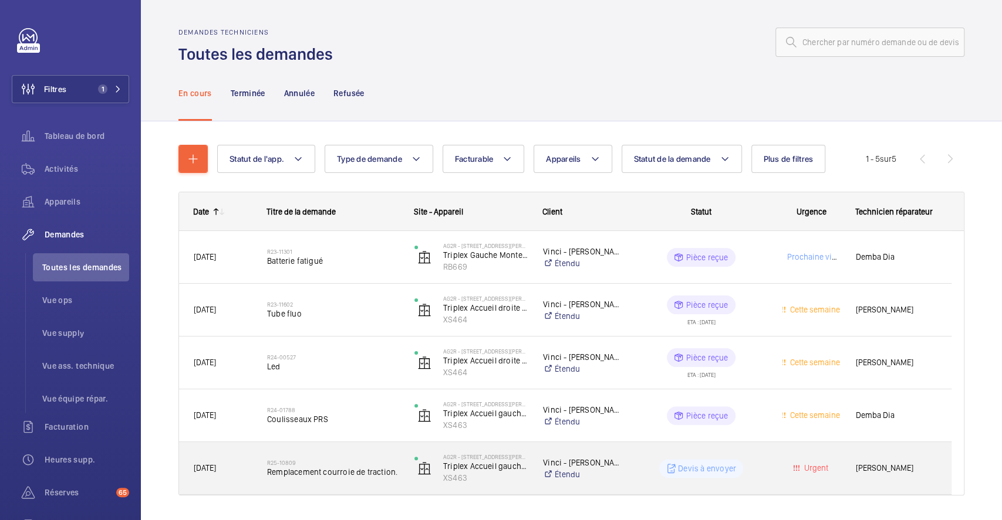
scroll to position [32, 0]
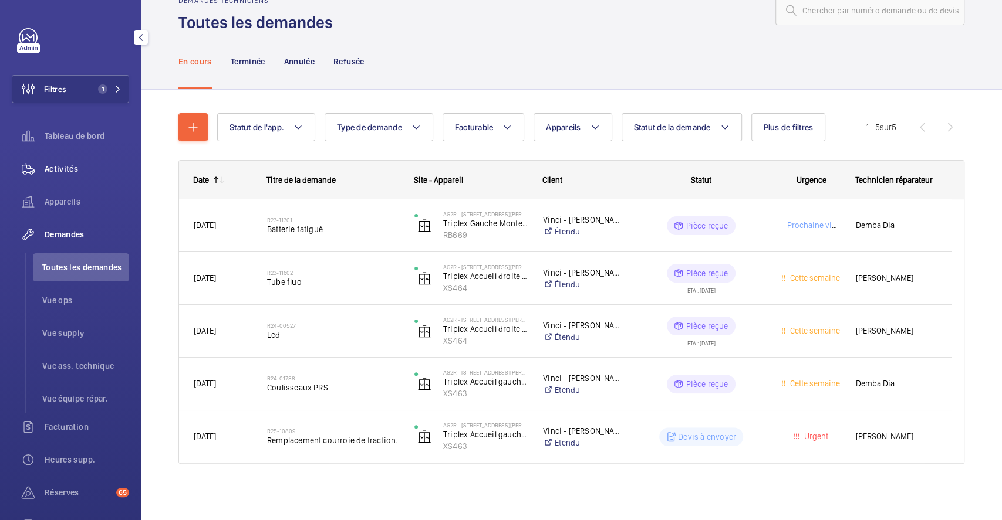
click at [72, 167] on span "Activités" at bounding box center [87, 169] width 84 height 12
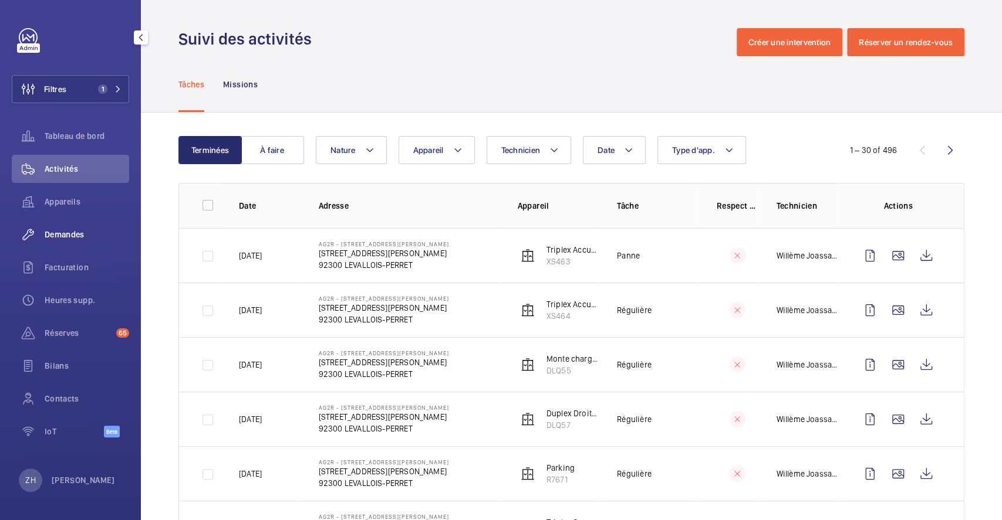
click at [72, 234] on span "Demandes" at bounding box center [87, 235] width 84 height 12
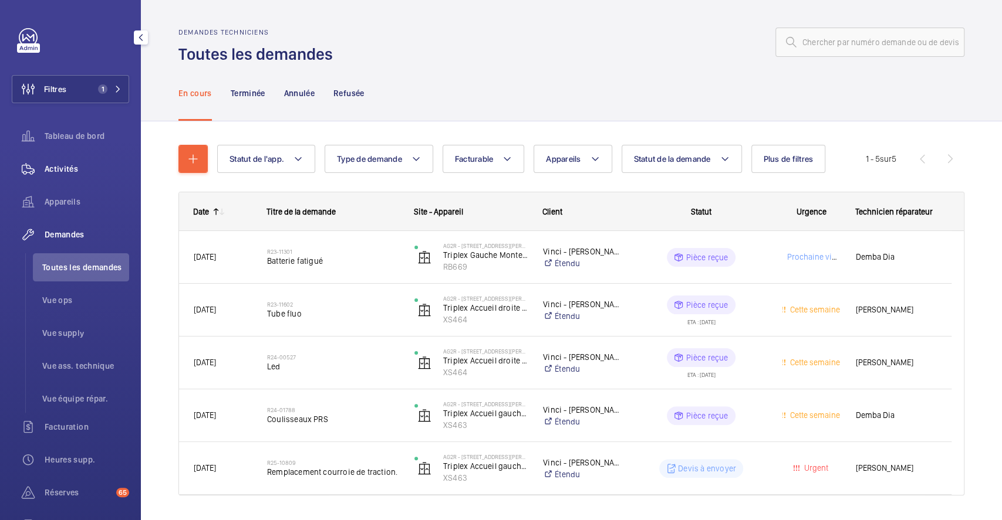
click at [61, 164] on span "Activités" at bounding box center [87, 169] width 84 height 12
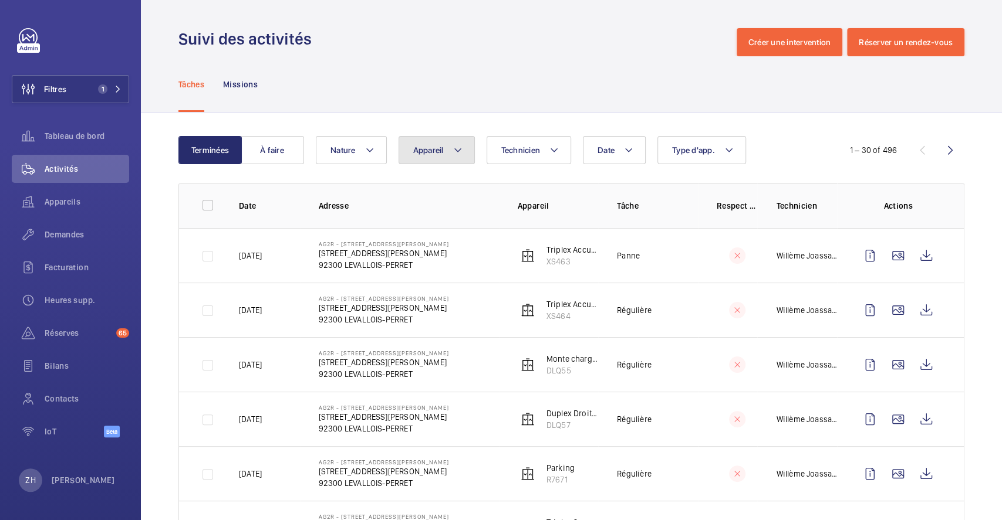
click at [464, 153] on button "Appareil" at bounding box center [436, 150] width 76 height 28
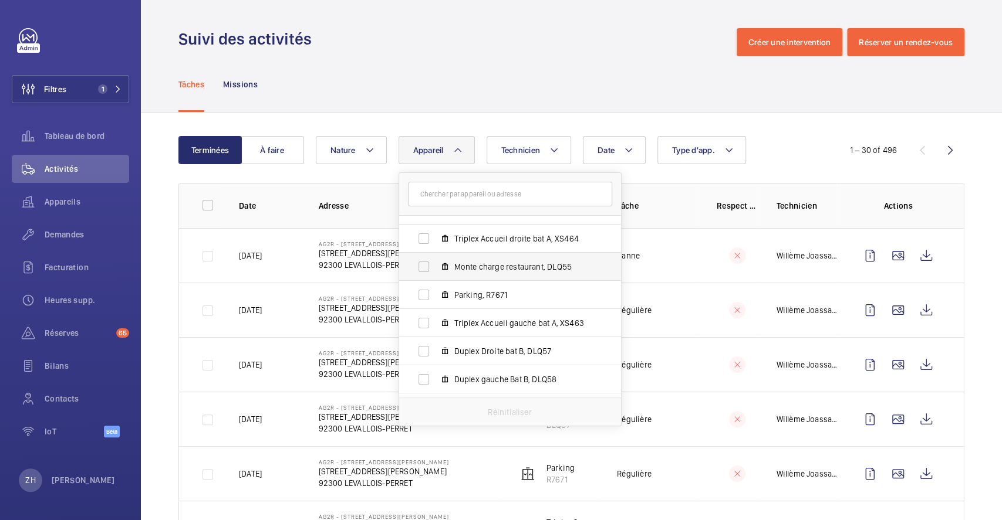
scroll to position [71, 0]
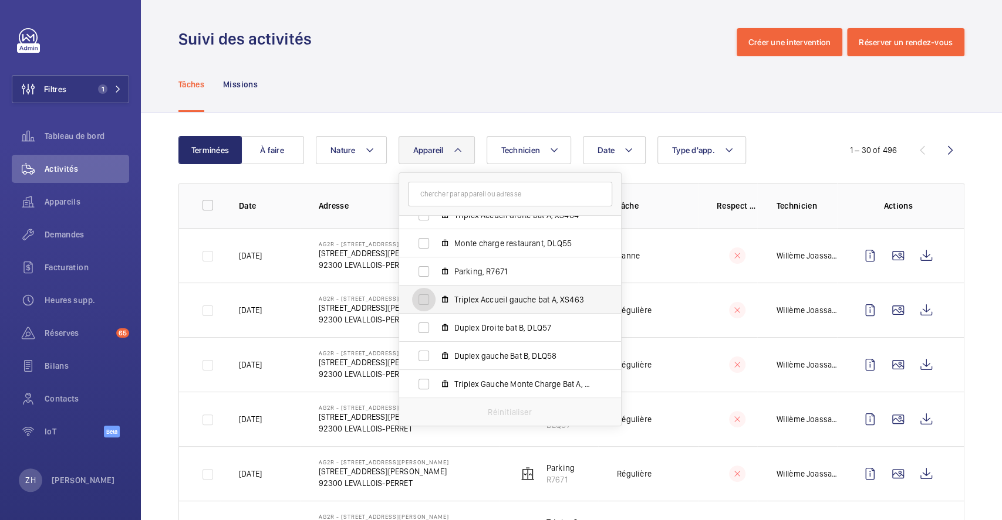
click at [425, 296] on input "Triplex Accueil gauche bat A, XS463" at bounding box center [423, 299] width 23 height 23
checkbox input "true"
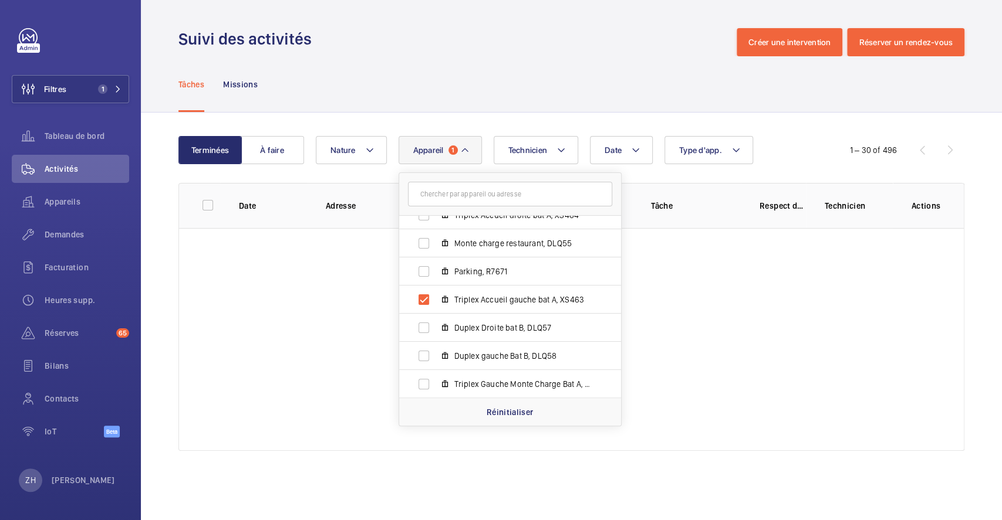
click at [529, 65] on div "Tâches Missions" at bounding box center [571, 84] width 786 height 56
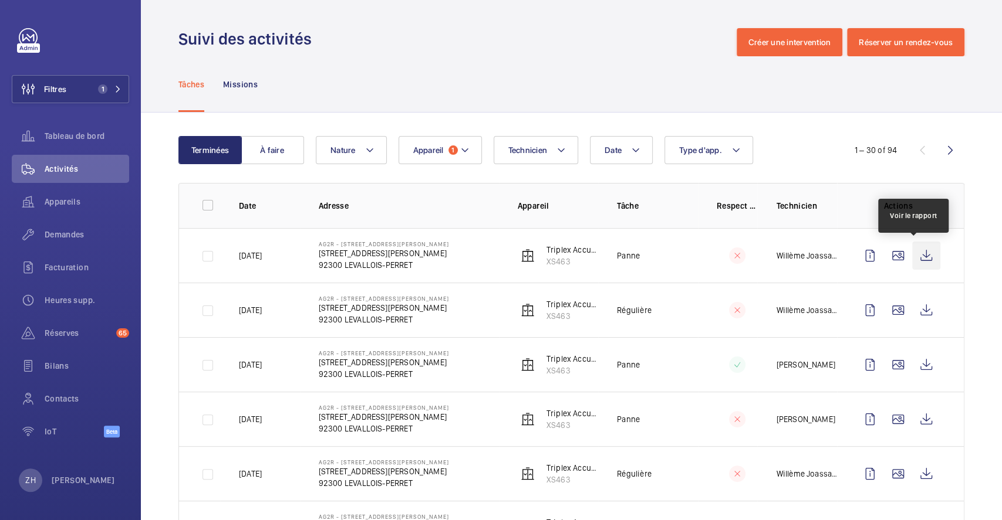
click at [912, 252] on wm-front-icon-button at bounding box center [926, 256] width 28 height 28
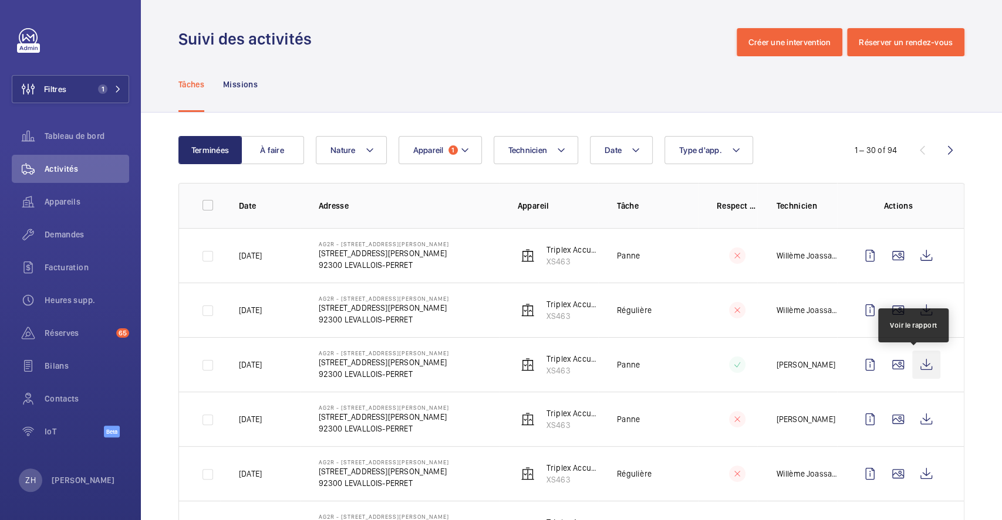
click at [912, 363] on wm-front-icon-button at bounding box center [926, 365] width 28 height 28
click at [70, 236] on span "Demandes" at bounding box center [87, 235] width 84 height 12
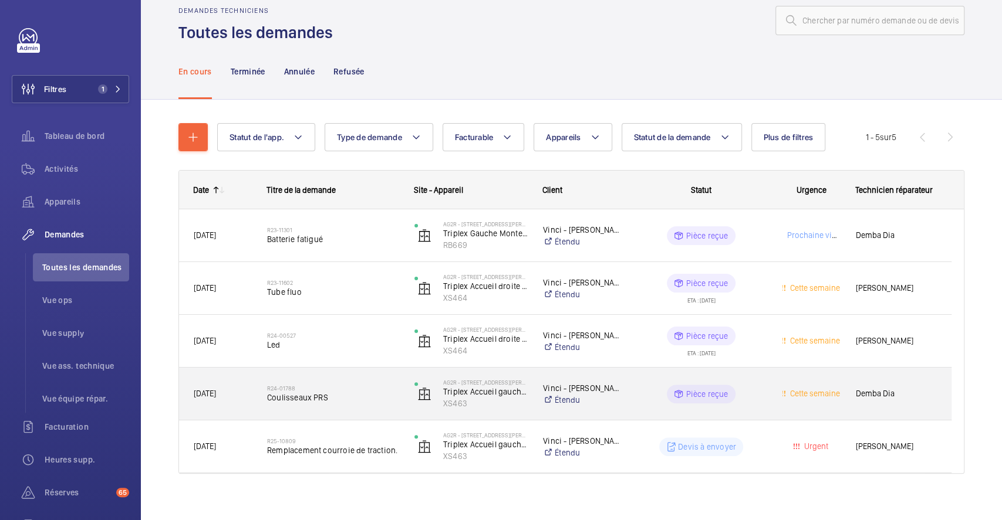
scroll to position [32, 0]
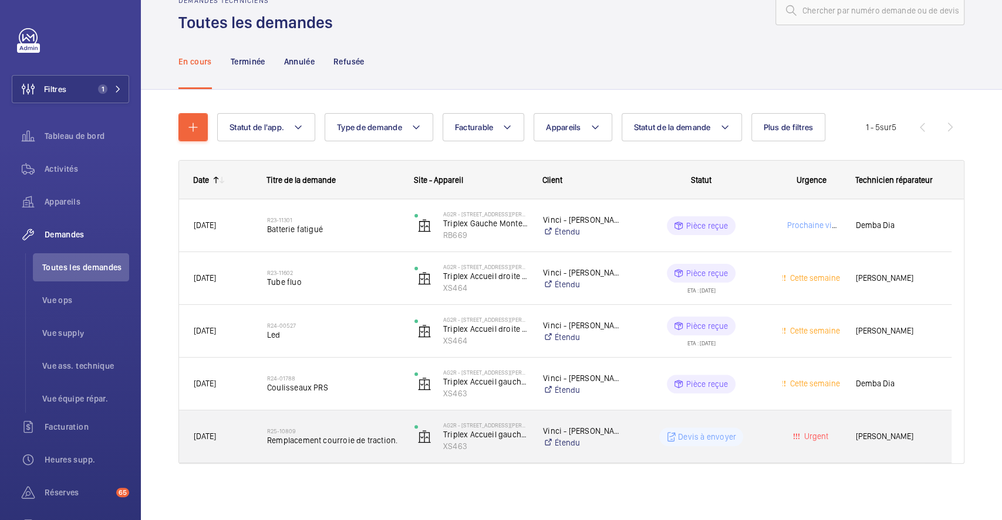
click at [380, 424] on div "R25-10809 Remplacement courroie de traction." at bounding box center [333, 437] width 132 height 34
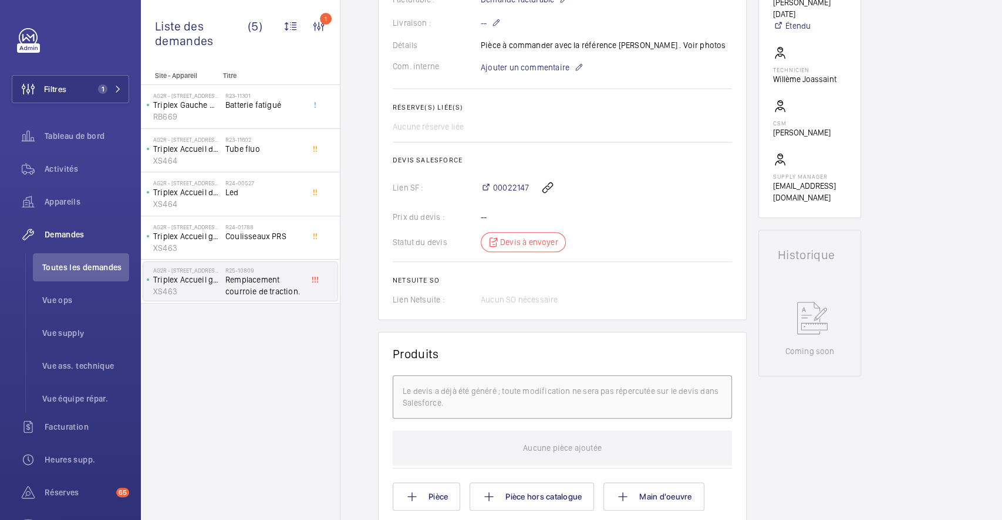
scroll to position [582, 0]
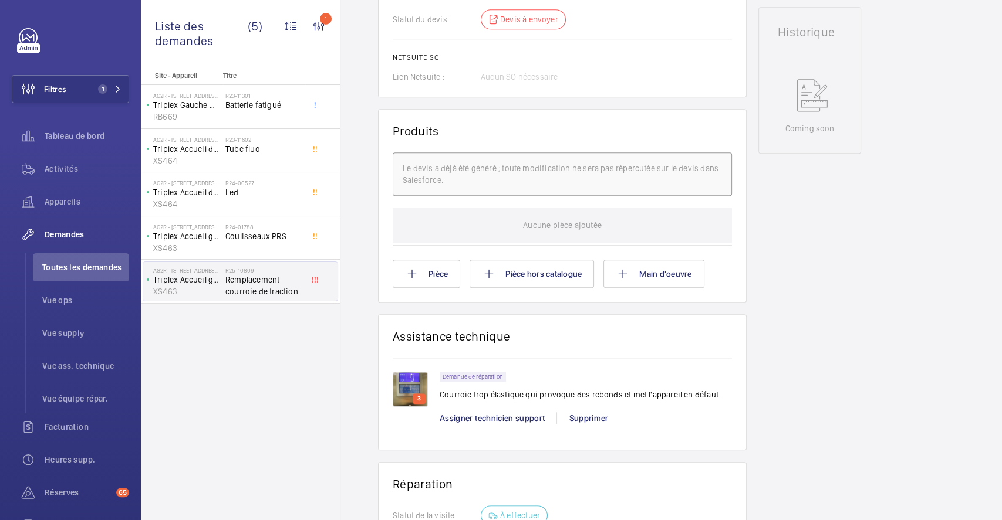
click at [415, 383] on img at bounding box center [410, 389] width 35 height 35
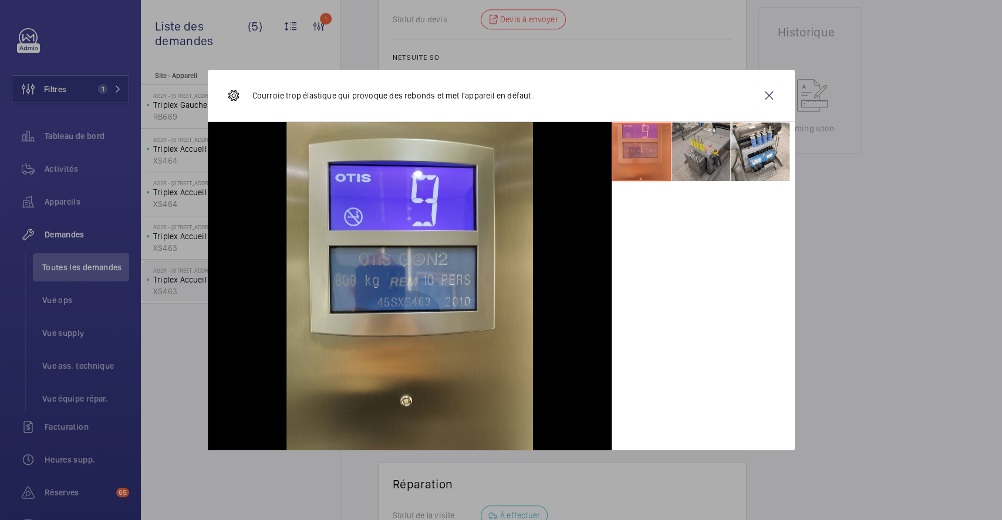
click at [709, 162] on li at bounding box center [700, 152] width 59 height 59
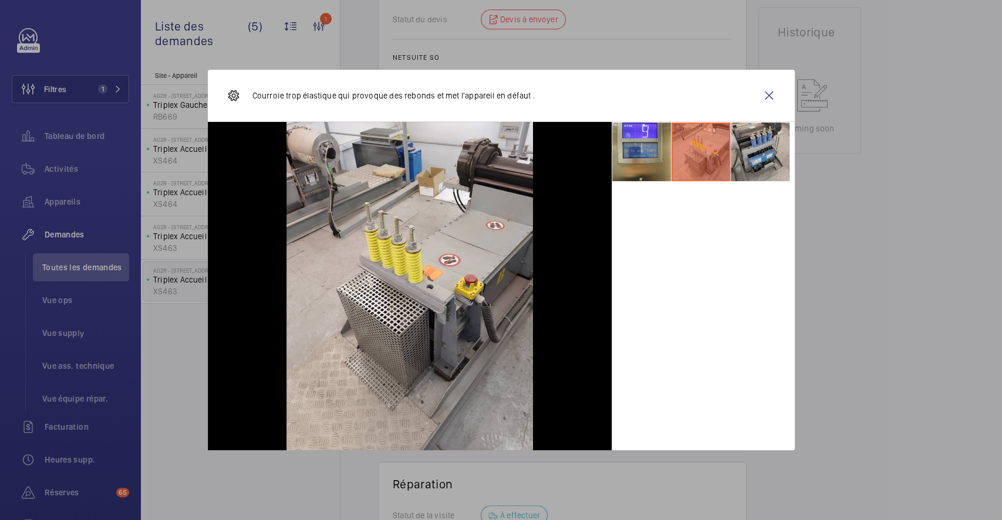
click at [751, 154] on li at bounding box center [760, 152] width 59 height 59
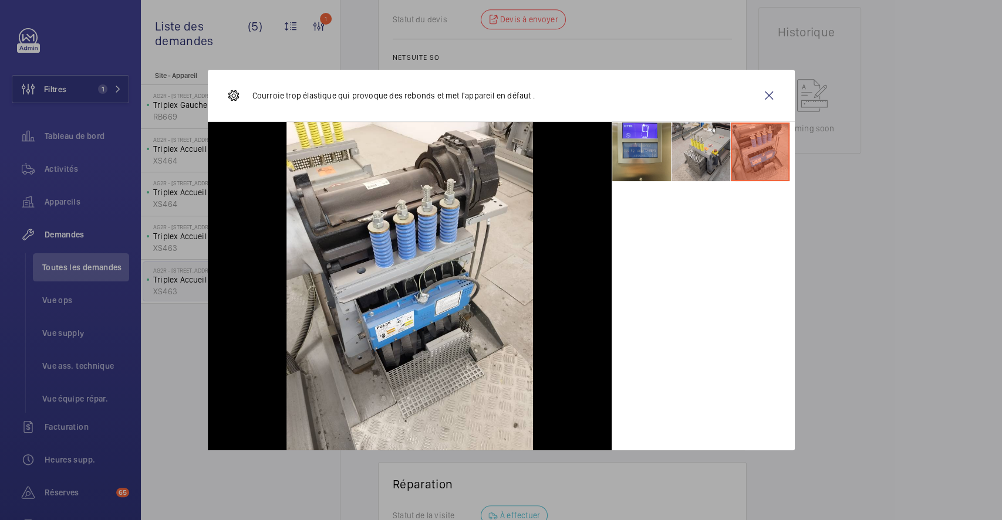
click at [901, 322] on div at bounding box center [501, 260] width 1002 height 520
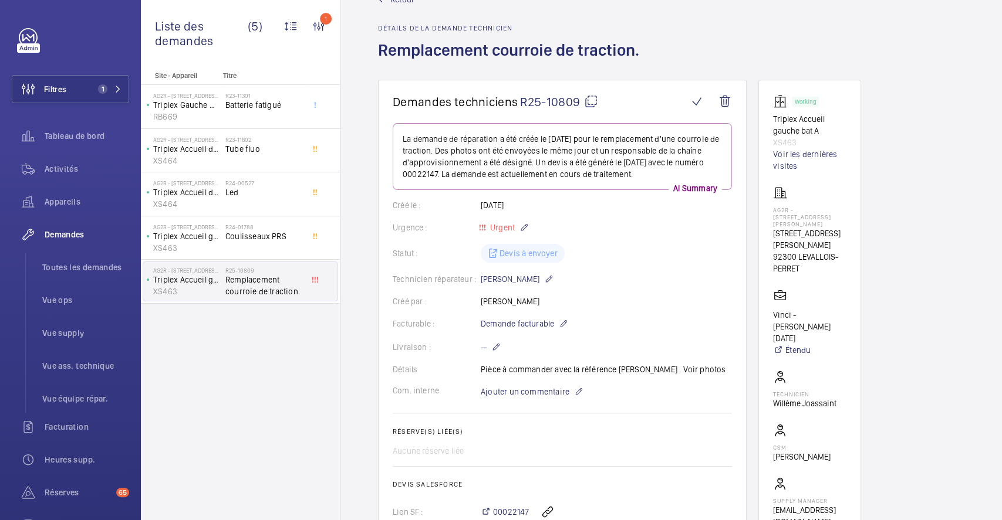
scroll to position [0, 0]
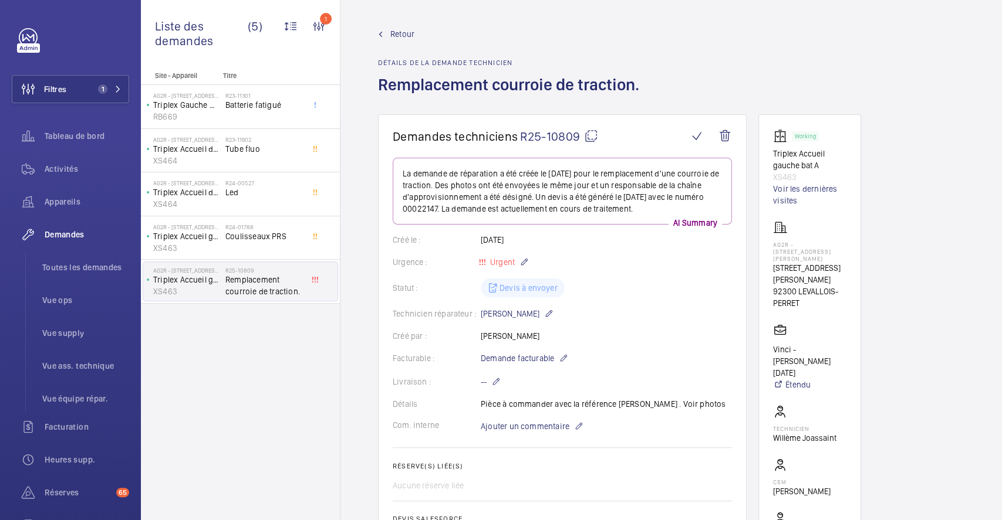
click at [624, 266] on div "Urgence : Urgent" at bounding box center [562, 262] width 339 height 14
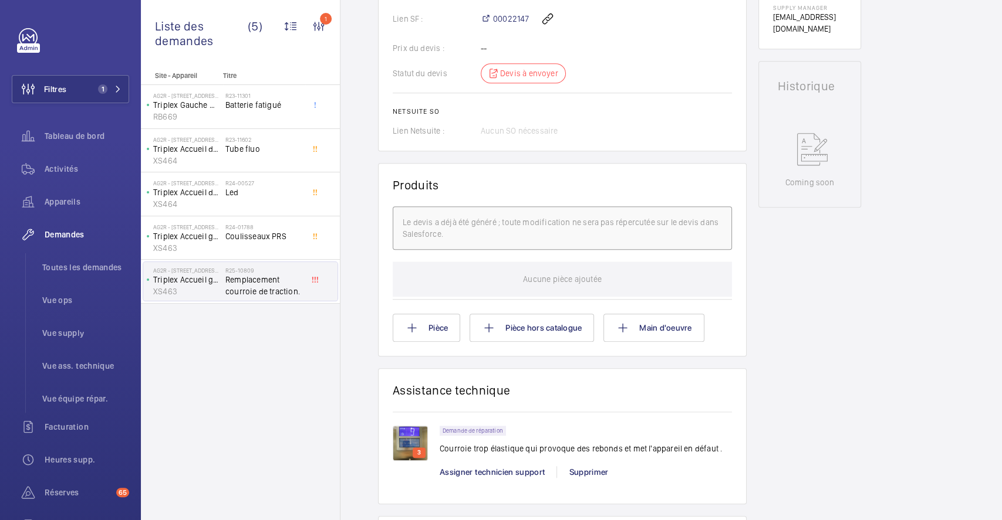
scroll to position [626, 0]
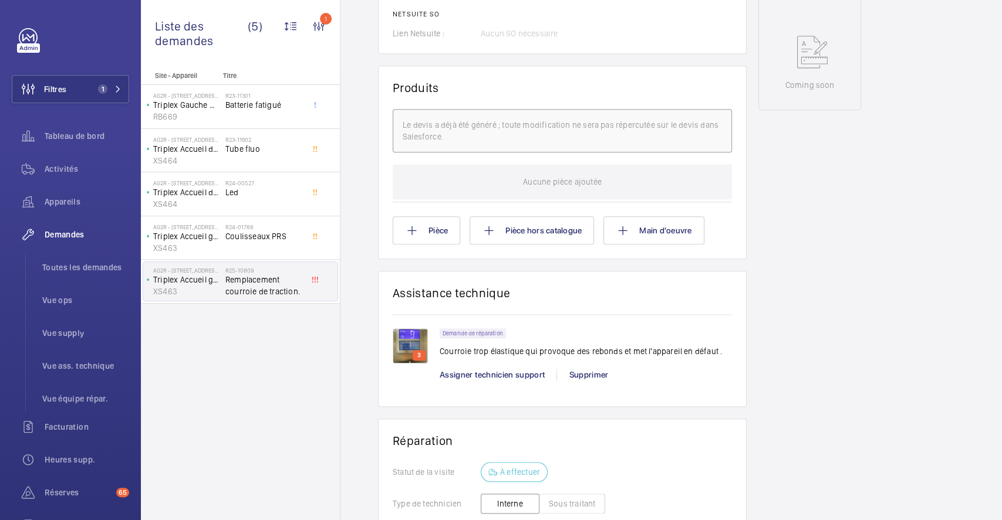
click at [404, 347] on img at bounding box center [410, 346] width 35 height 35
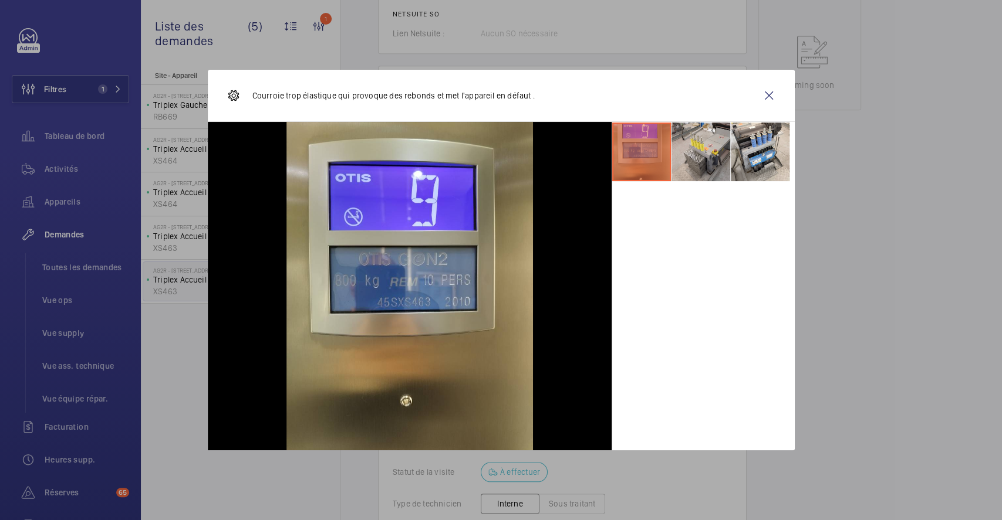
click at [962, 94] on div at bounding box center [501, 260] width 1002 height 520
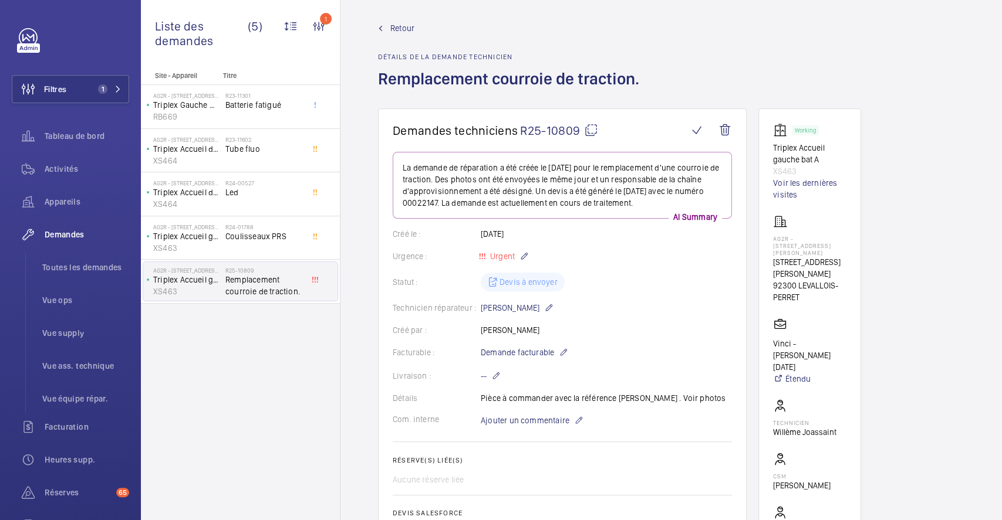
scroll to position [0, 0]
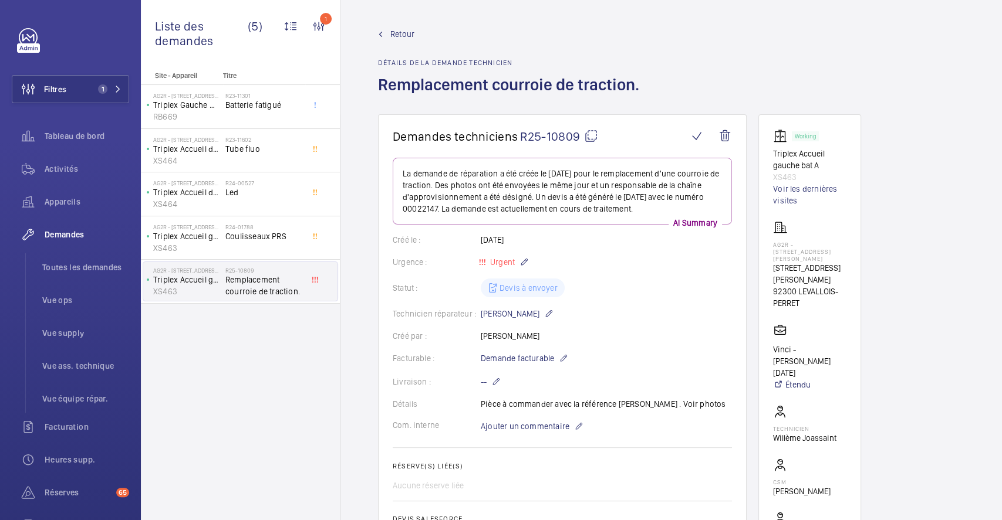
click at [405, 33] on span "Retour" at bounding box center [402, 34] width 24 height 12
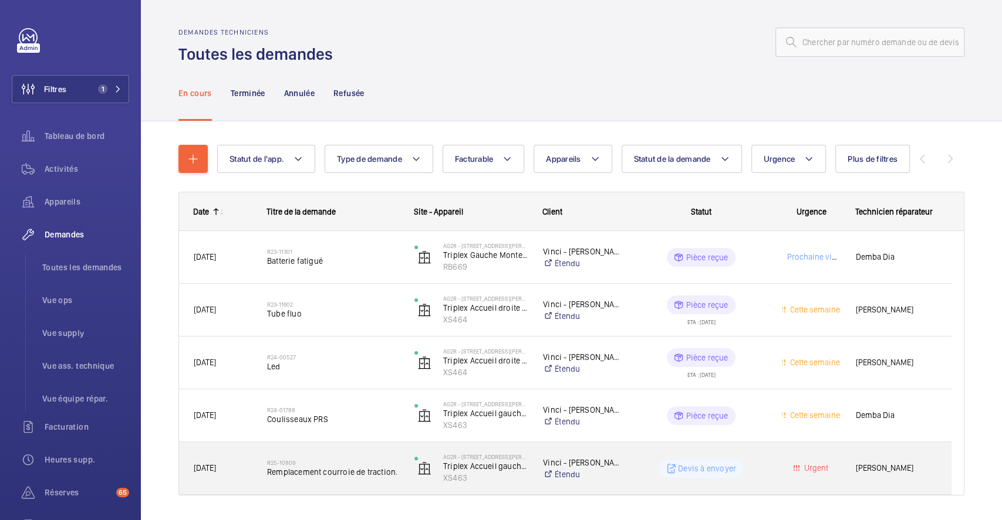
click at [627, 474] on div "Devis à envoyer" at bounding box center [694, 469] width 146 height 42
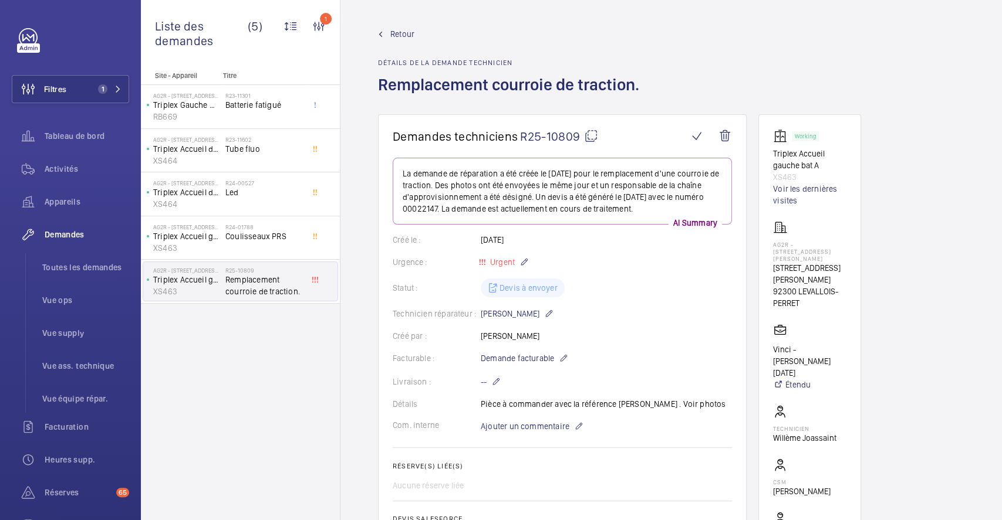
click at [590, 133] on mat-icon at bounding box center [591, 136] width 14 height 14
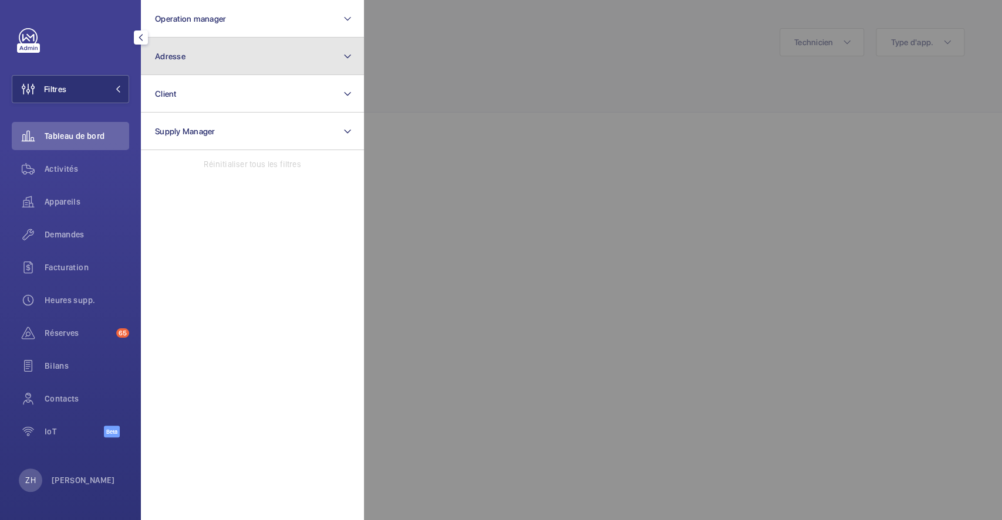
click at [235, 53] on button "Adresse" at bounding box center [252, 57] width 223 height 38
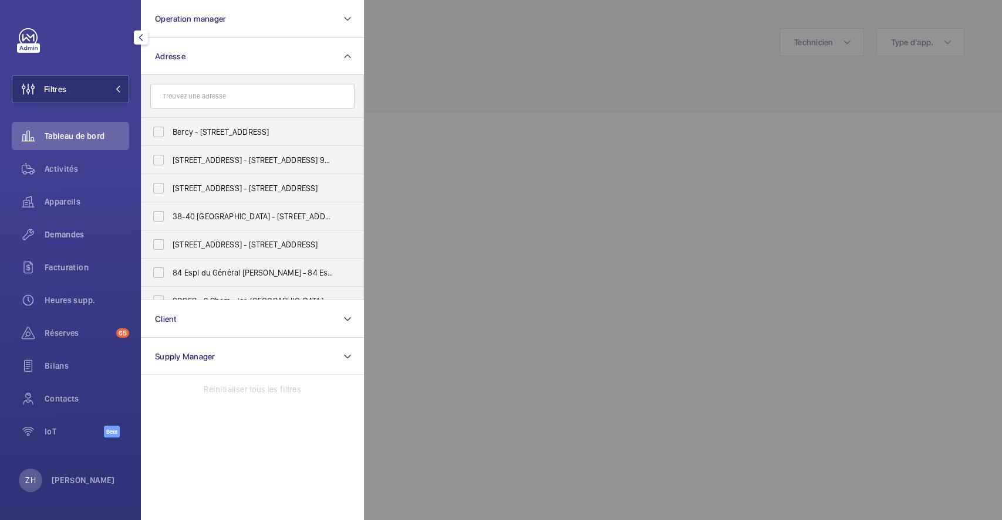
click at [227, 95] on input "text" at bounding box center [252, 96] width 204 height 25
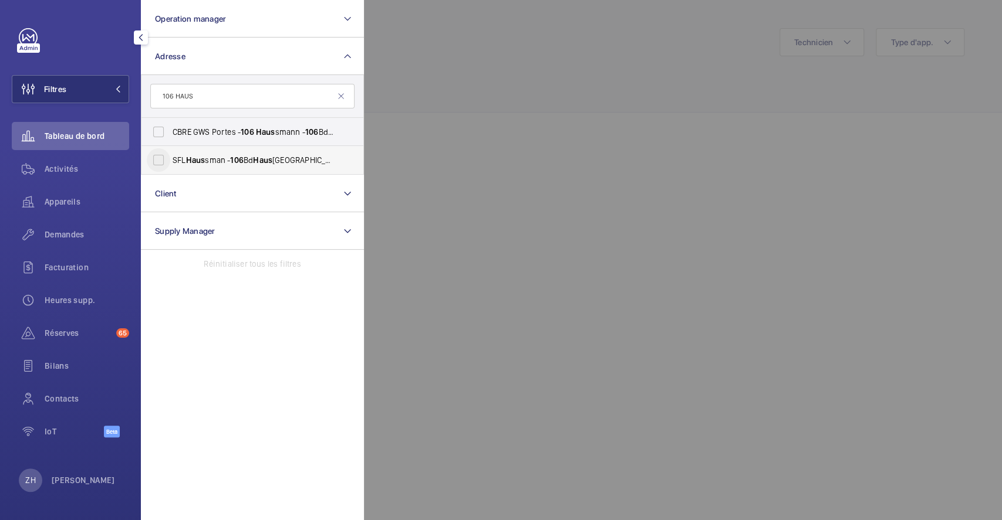
type input "106 HAUS"
click at [163, 165] on input "SFL Haus sman - 106 Bd Haus smann, PARIS 75008" at bounding box center [158, 159] width 23 height 23
checkbox input "true"
click at [678, 90] on div at bounding box center [865, 260] width 1002 height 520
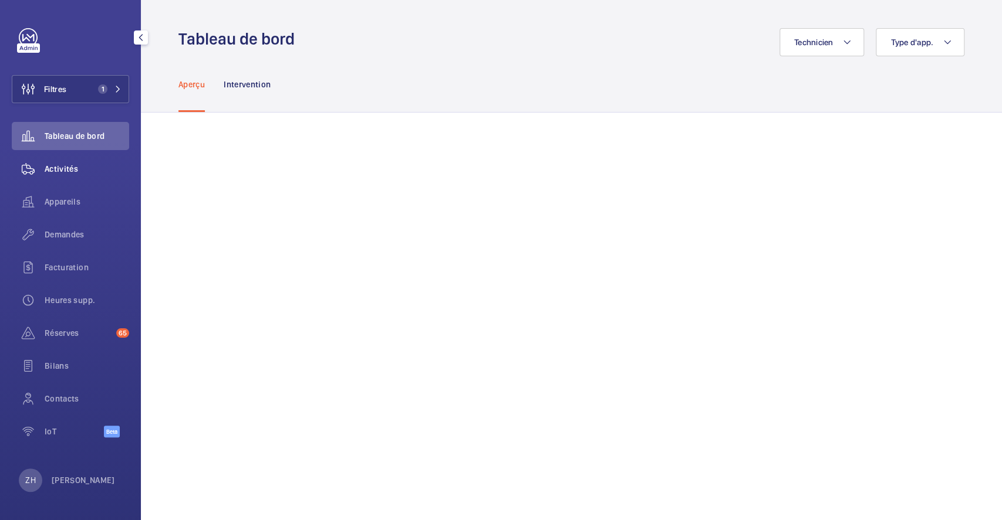
click at [63, 170] on span "Activités" at bounding box center [87, 169] width 84 height 12
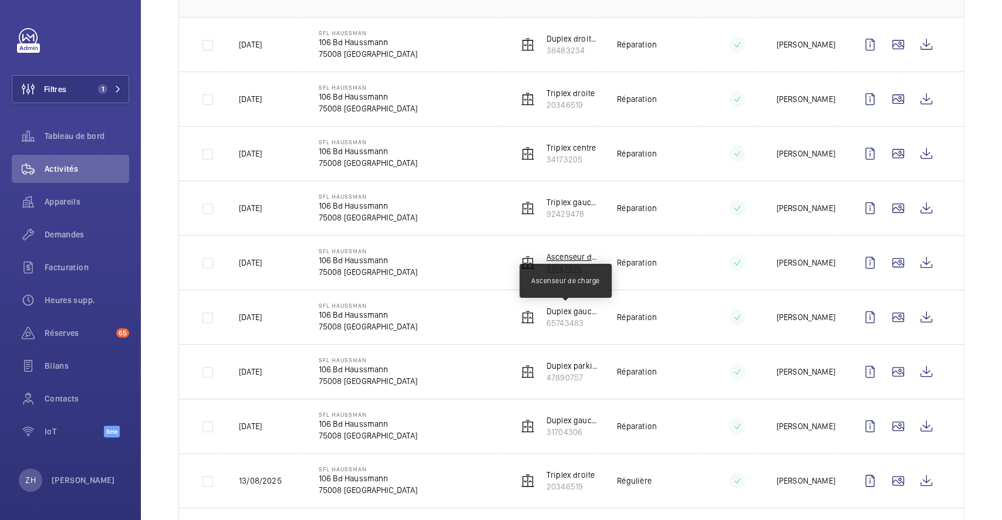
scroll to position [235, 0]
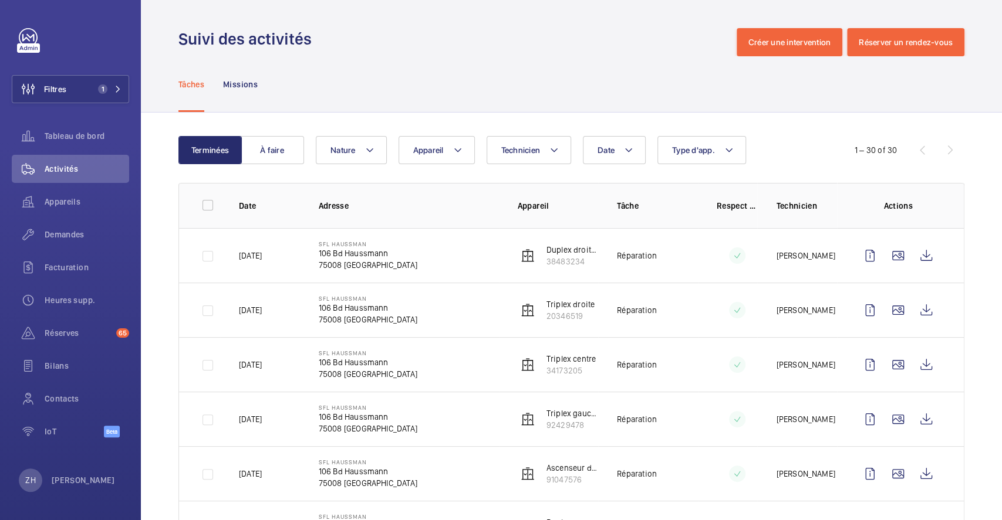
scroll to position [235, 0]
